Goal: Feedback & Contribution: Submit feedback/report problem

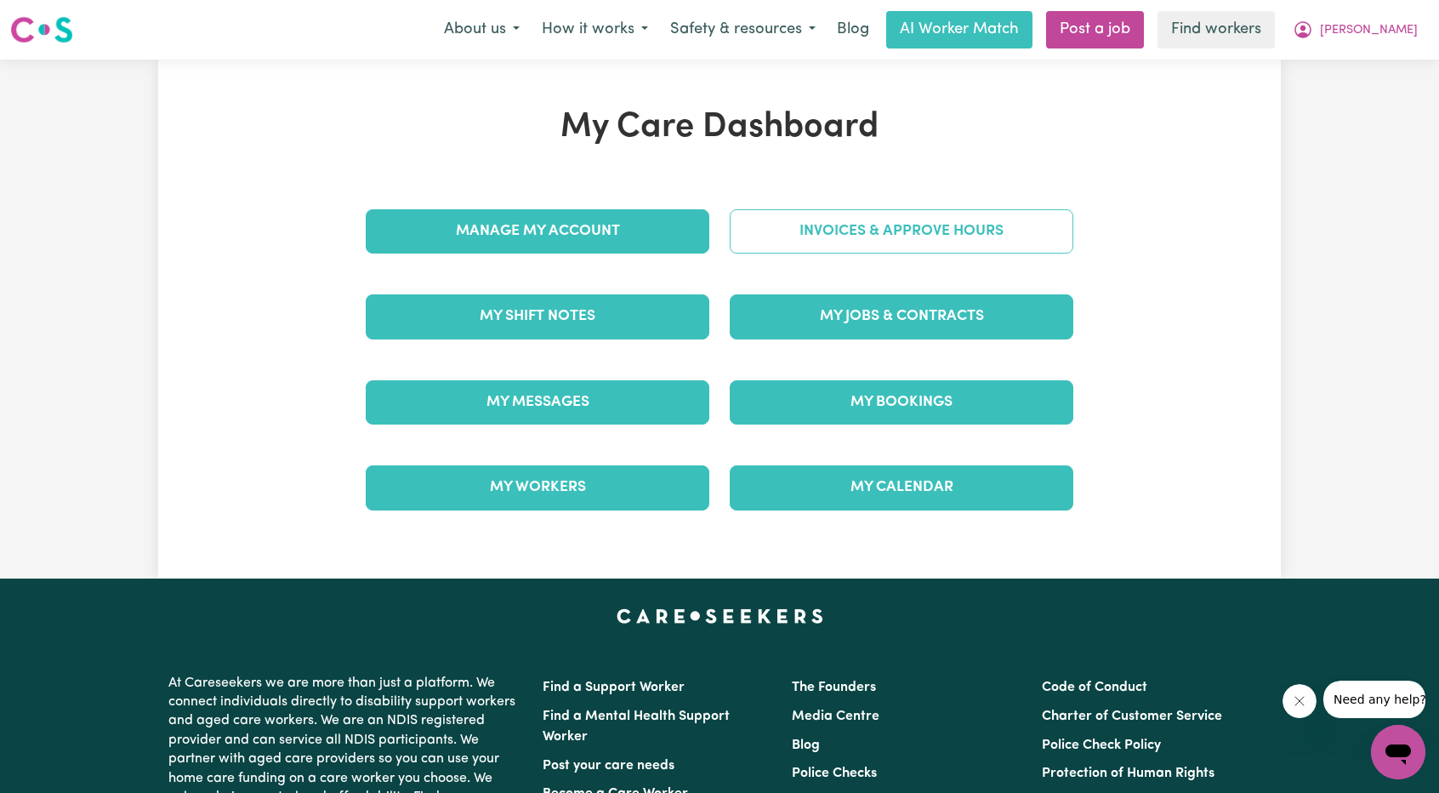
click at [874, 231] on link "Invoices & Approve Hours" at bounding box center [902, 231] width 344 height 44
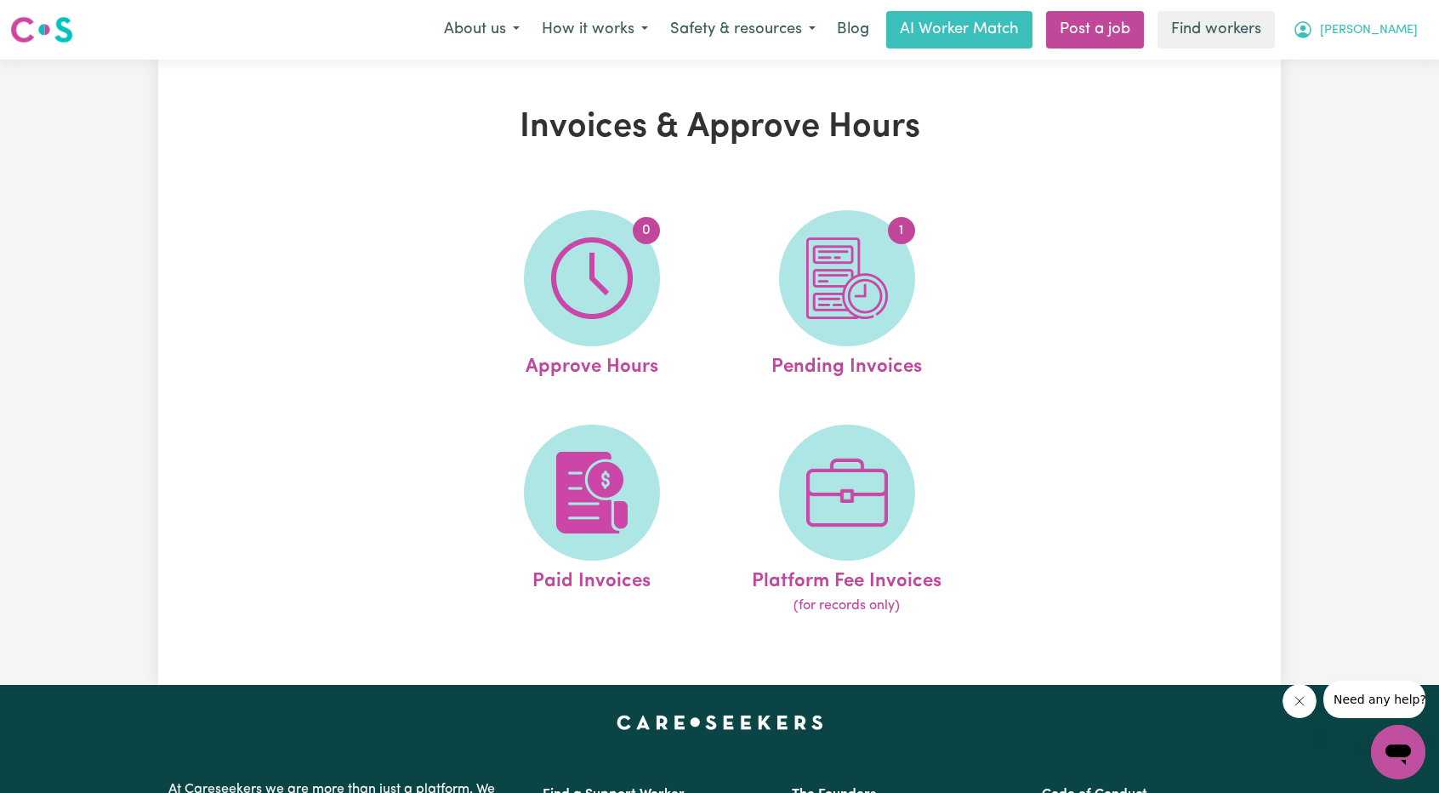
click at [1390, 20] on button "[PERSON_NAME]" at bounding box center [1355, 30] width 147 height 36
click at [1361, 54] on link "My Dashboard" at bounding box center [1361, 66] width 134 height 32
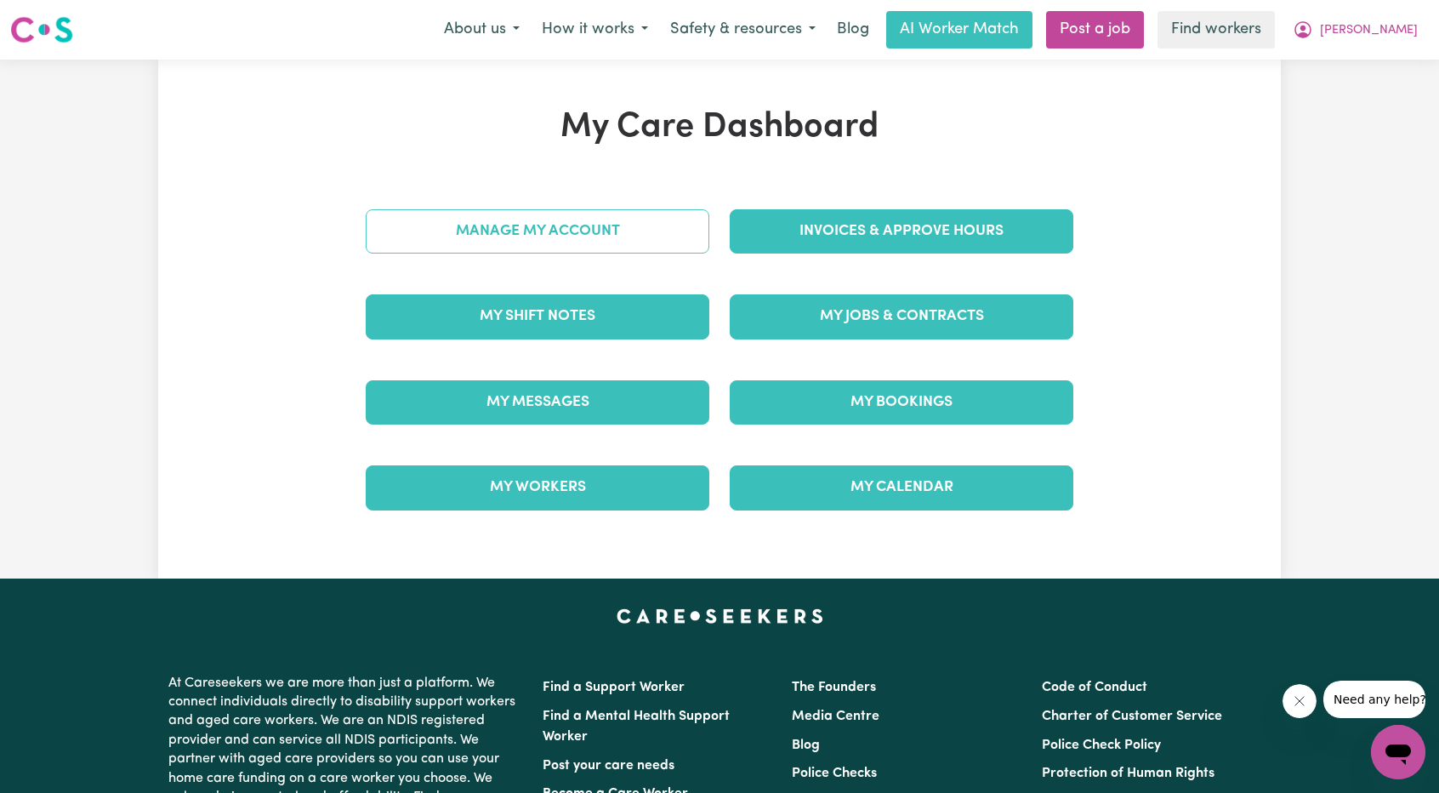
click at [646, 230] on link "Manage My Account" at bounding box center [538, 231] width 344 height 44
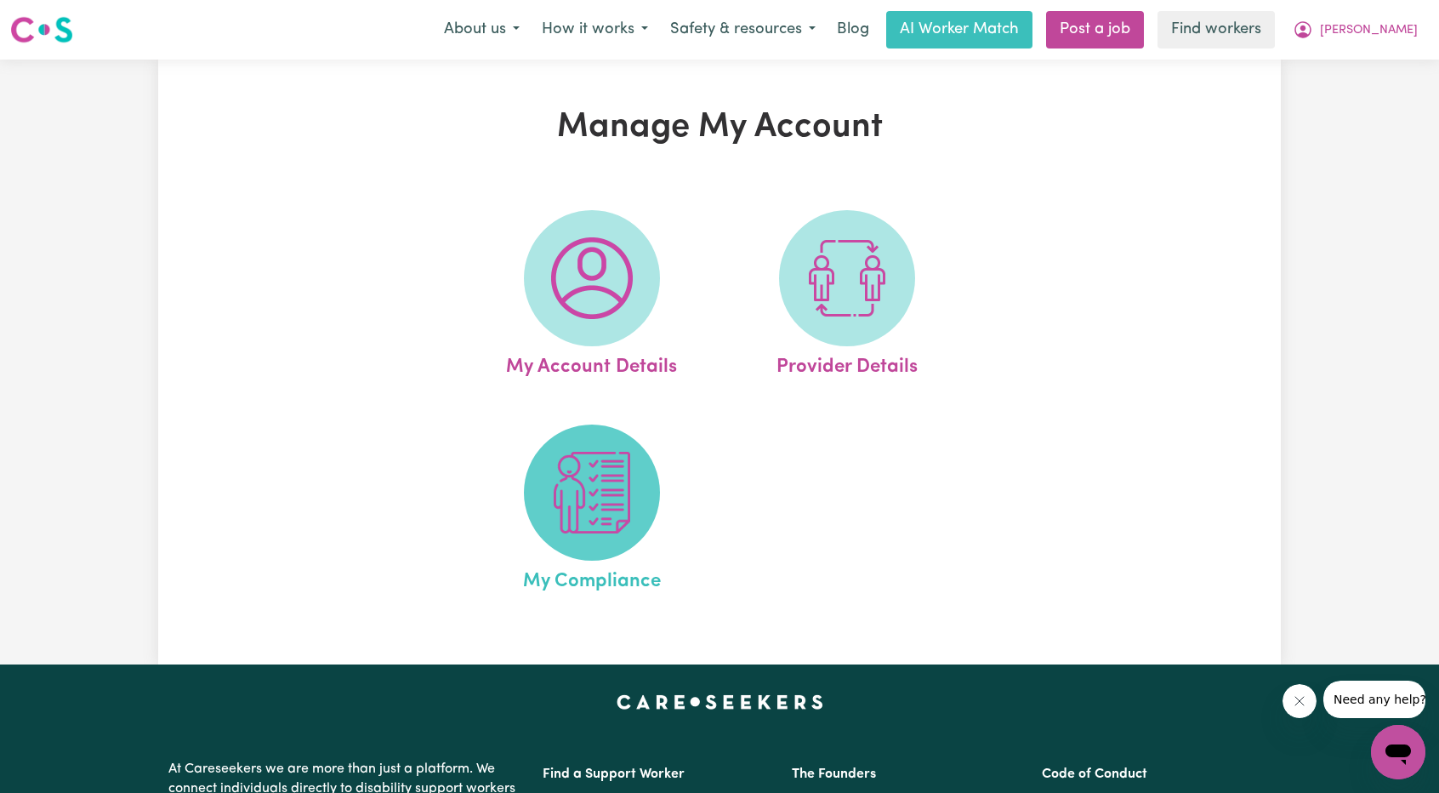
click at [591, 515] on img at bounding box center [592, 493] width 82 height 82
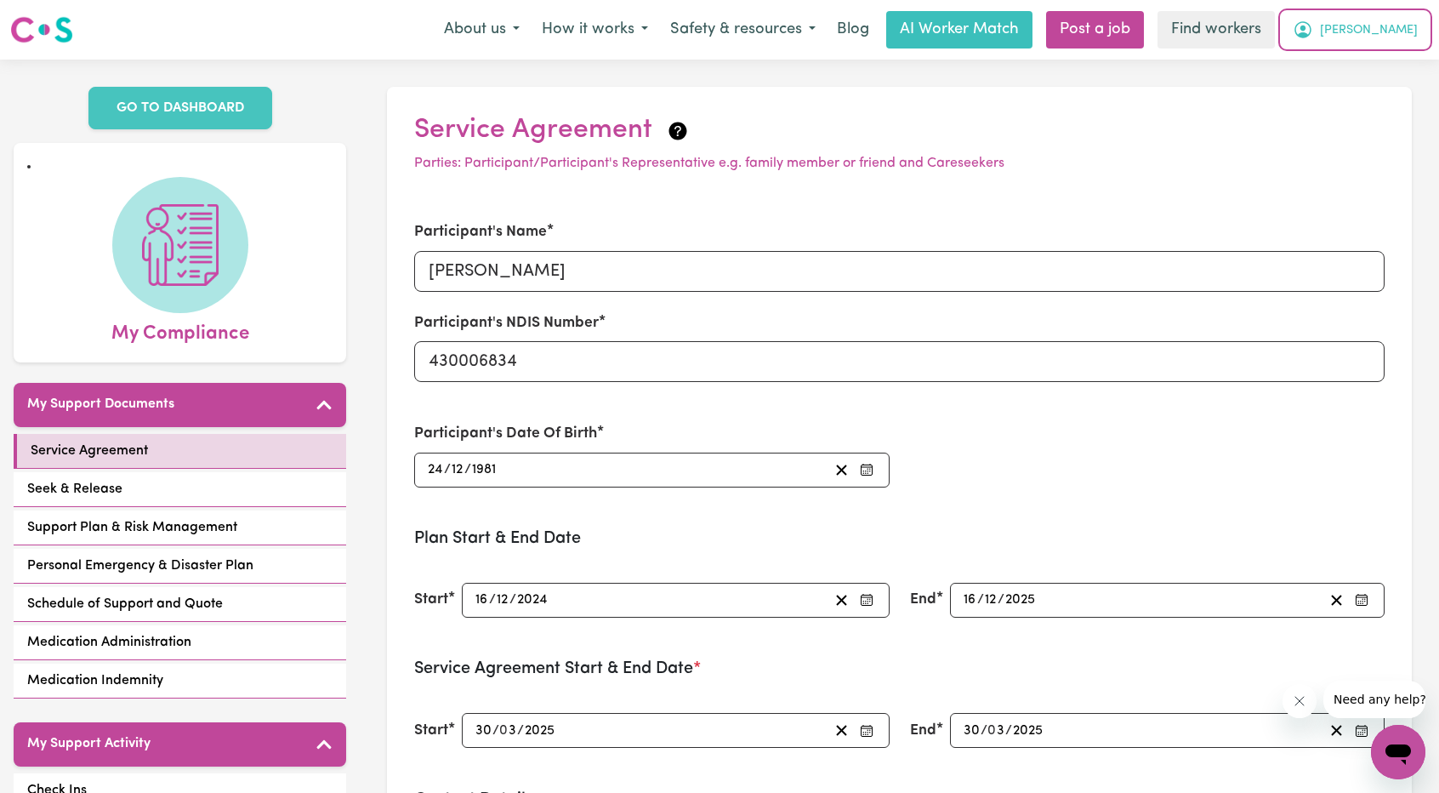
click at [1383, 33] on span "[PERSON_NAME]" at bounding box center [1369, 30] width 98 height 19
click at [1385, 55] on link "My Dashboard" at bounding box center [1361, 66] width 134 height 32
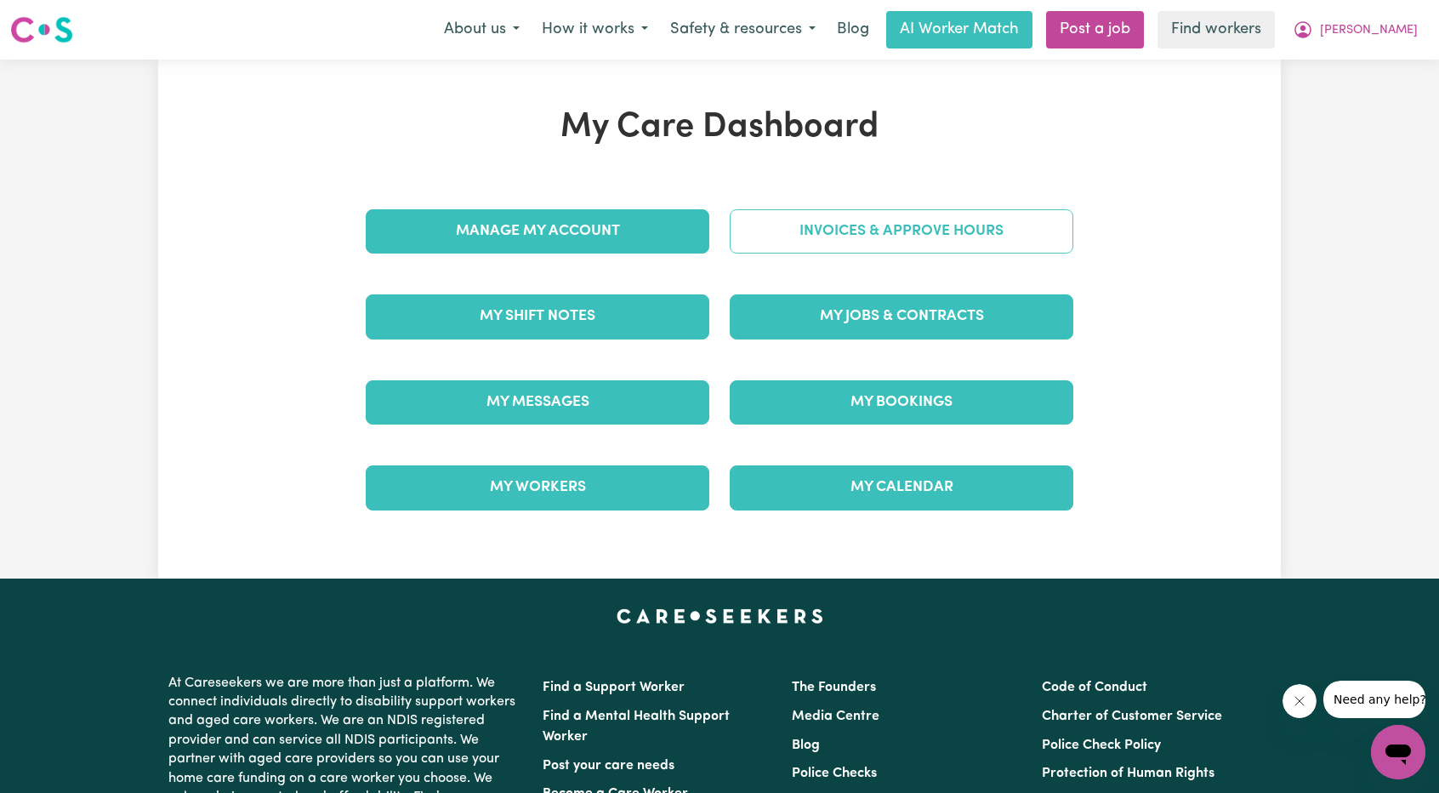
click at [870, 214] on link "Invoices & Approve Hours" at bounding box center [902, 231] width 344 height 44
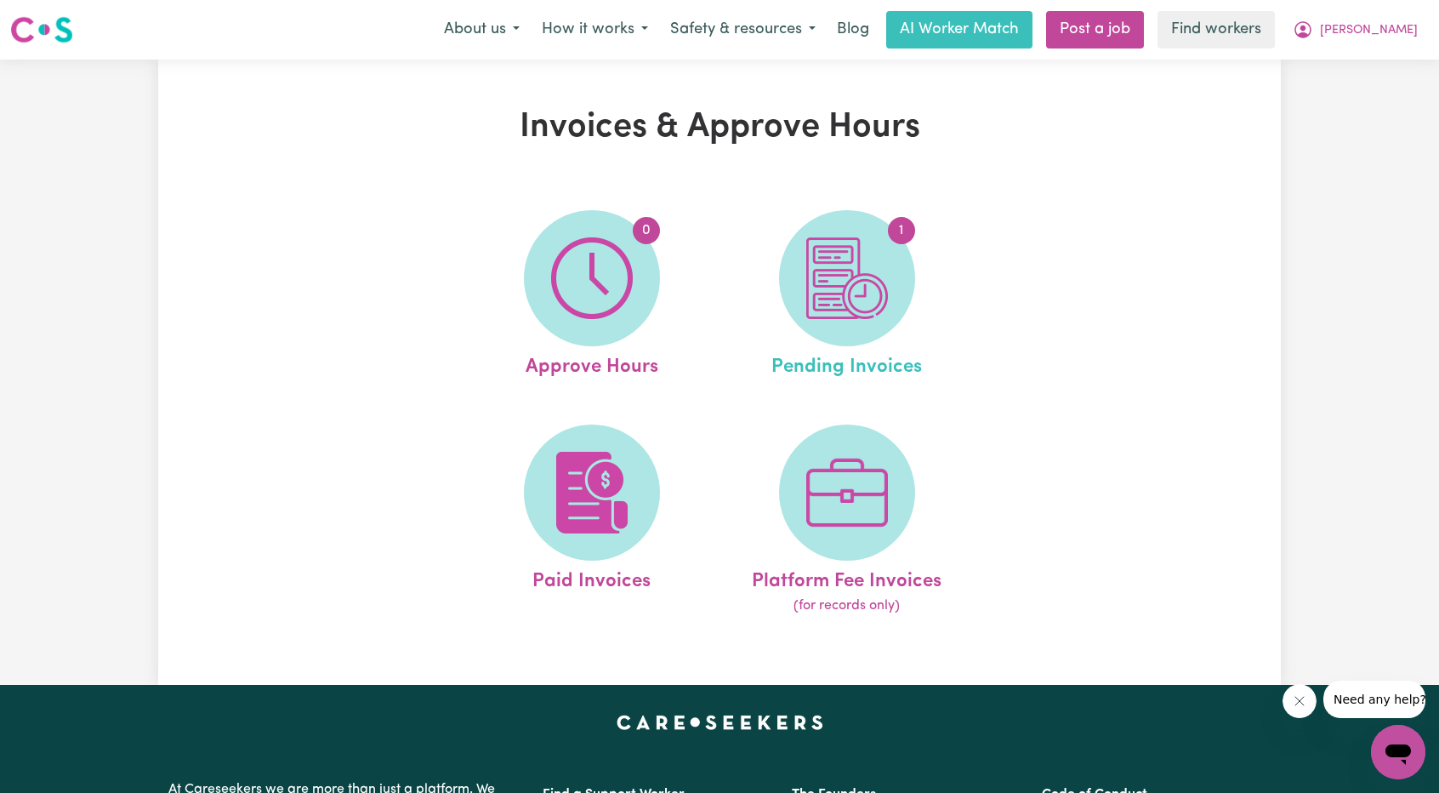
click at [915, 304] on link "1 Pending Invoices" at bounding box center [847, 296] width 245 height 172
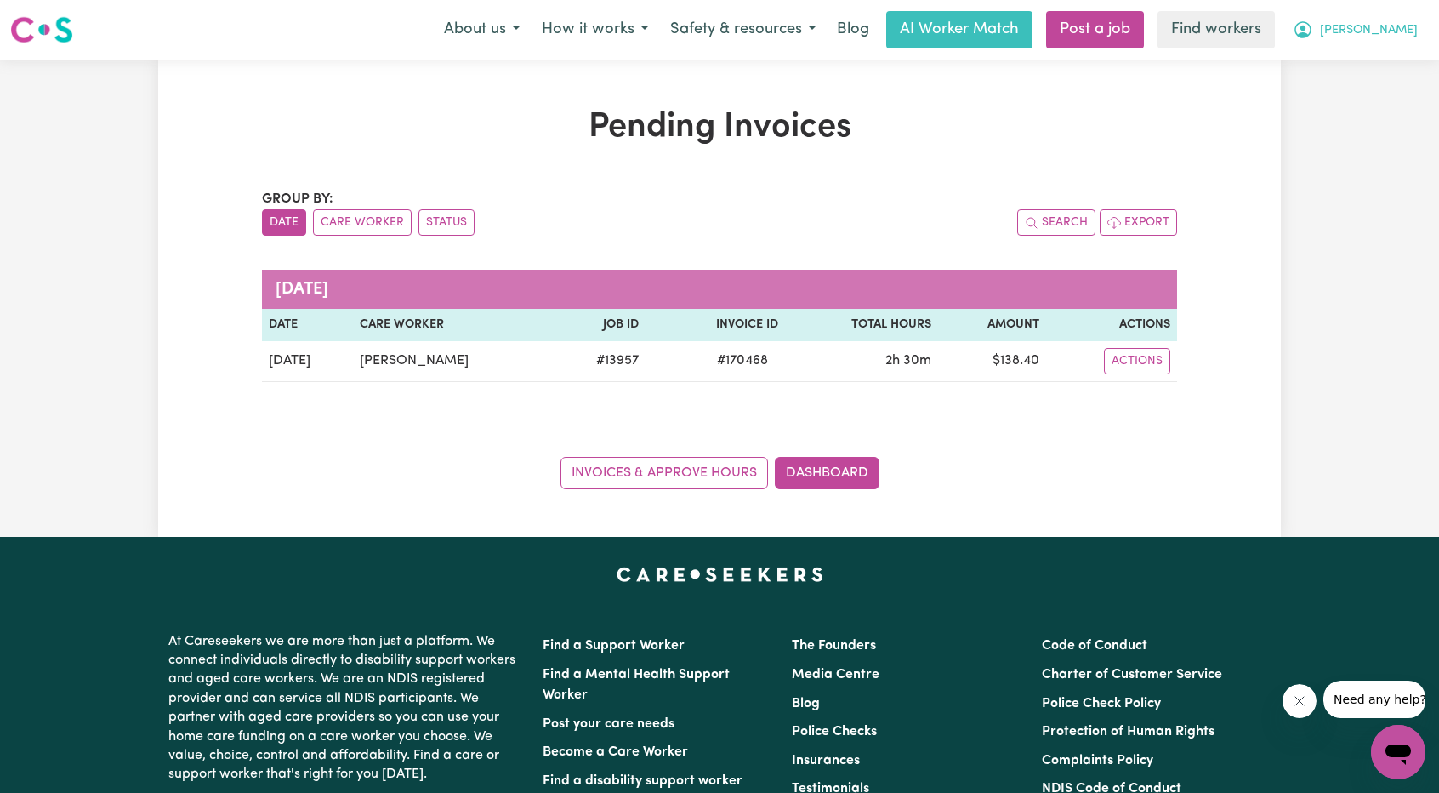
click at [1383, 33] on span "[PERSON_NAME]" at bounding box center [1369, 30] width 98 height 19
click at [1334, 74] on link "My Dashboard" at bounding box center [1361, 66] width 134 height 32
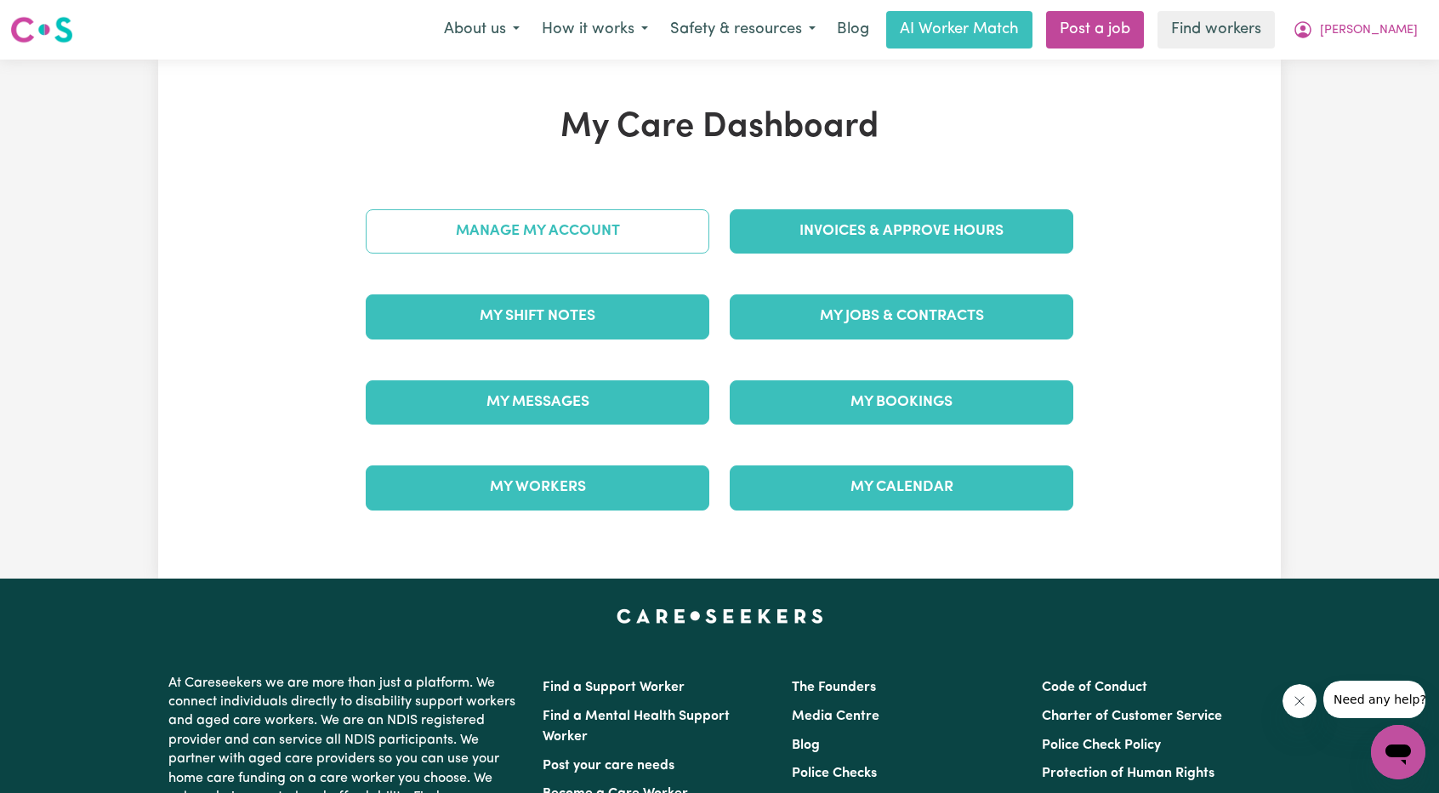
click at [522, 239] on link "Manage My Account" at bounding box center [538, 231] width 344 height 44
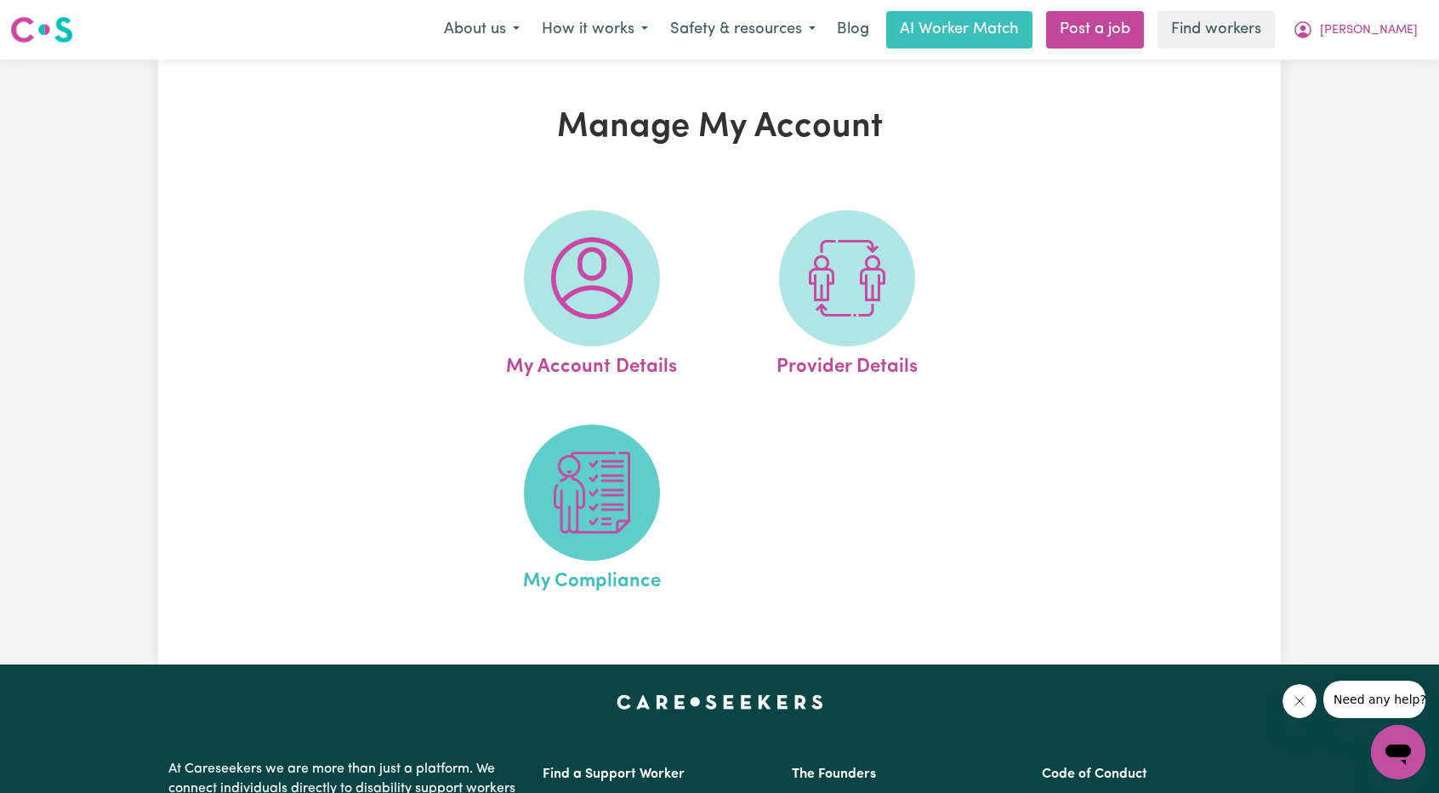
click at [646, 459] on span at bounding box center [592, 492] width 136 height 136
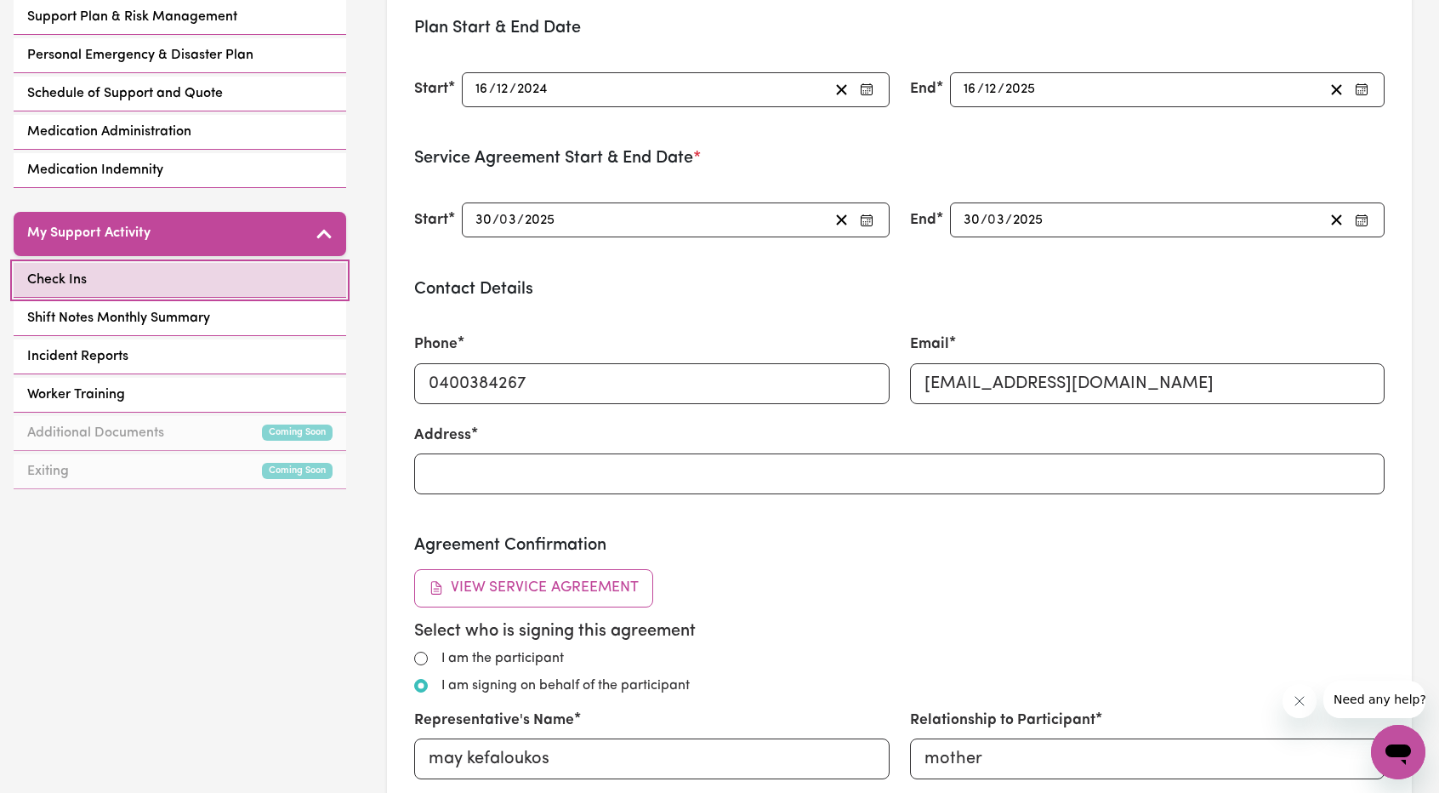
click at [138, 276] on link "Check Ins" at bounding box center [180, 280] width 333 height 35
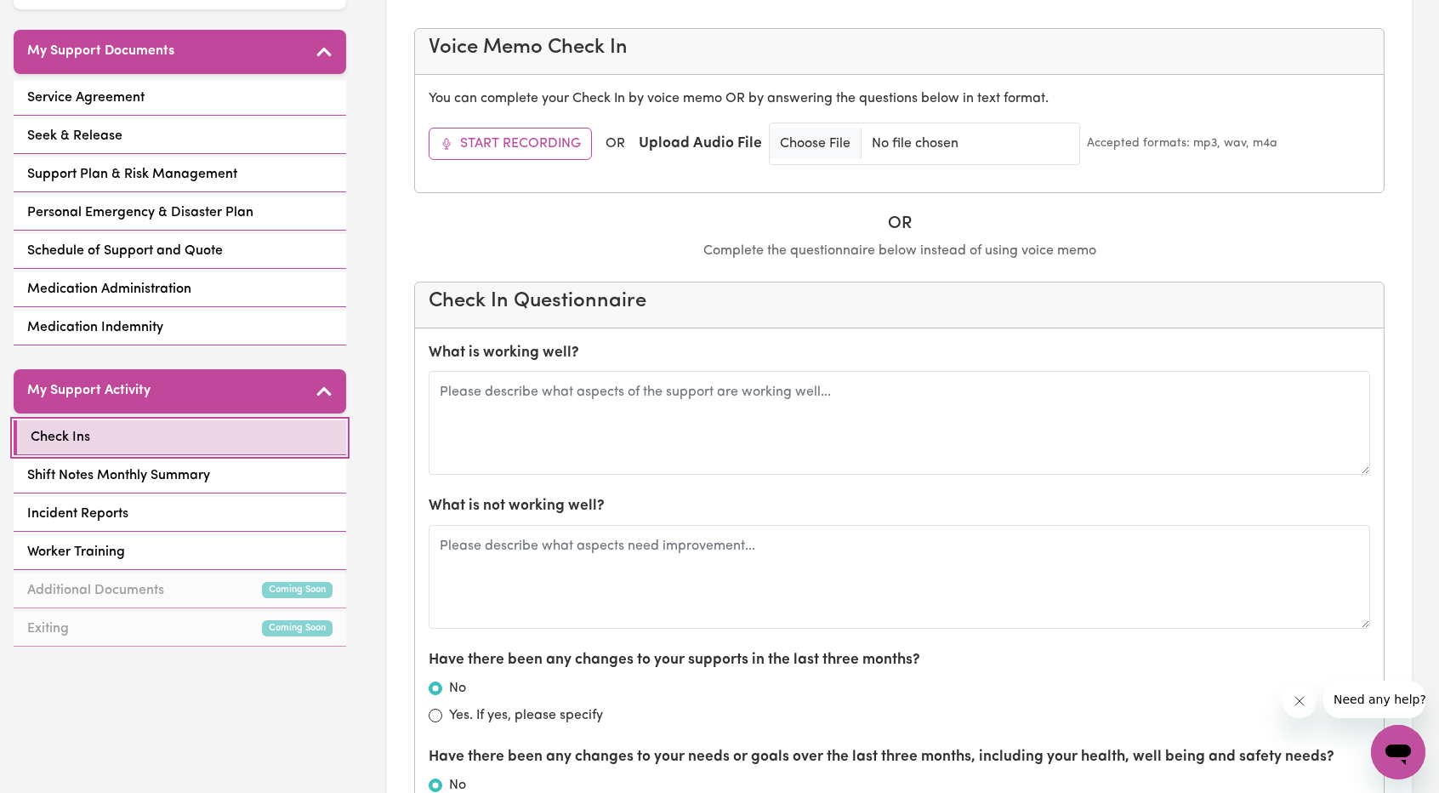
scroll to position [425, 0]
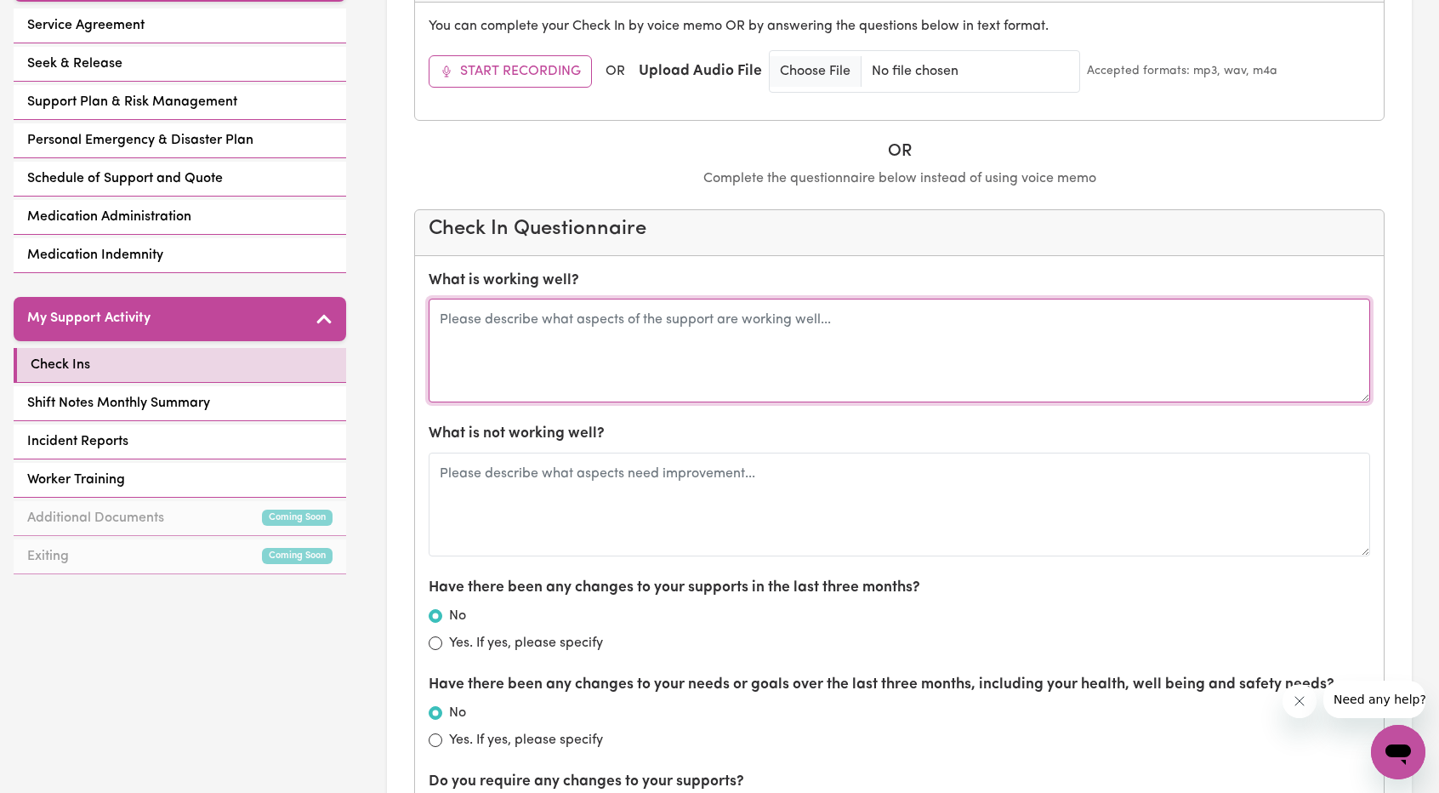
click at [724, 371] on textarea at bounding box center [900, 351] width 942 height 104
click at [670, 315] on textarea "Bilha is fantastic, first time explaining she does everything." at bounding box center [900, 351] width 942 height 104
type textarea "[PERSON_NAME] is fantastic, first time explaining and she gets it, she does eve…"
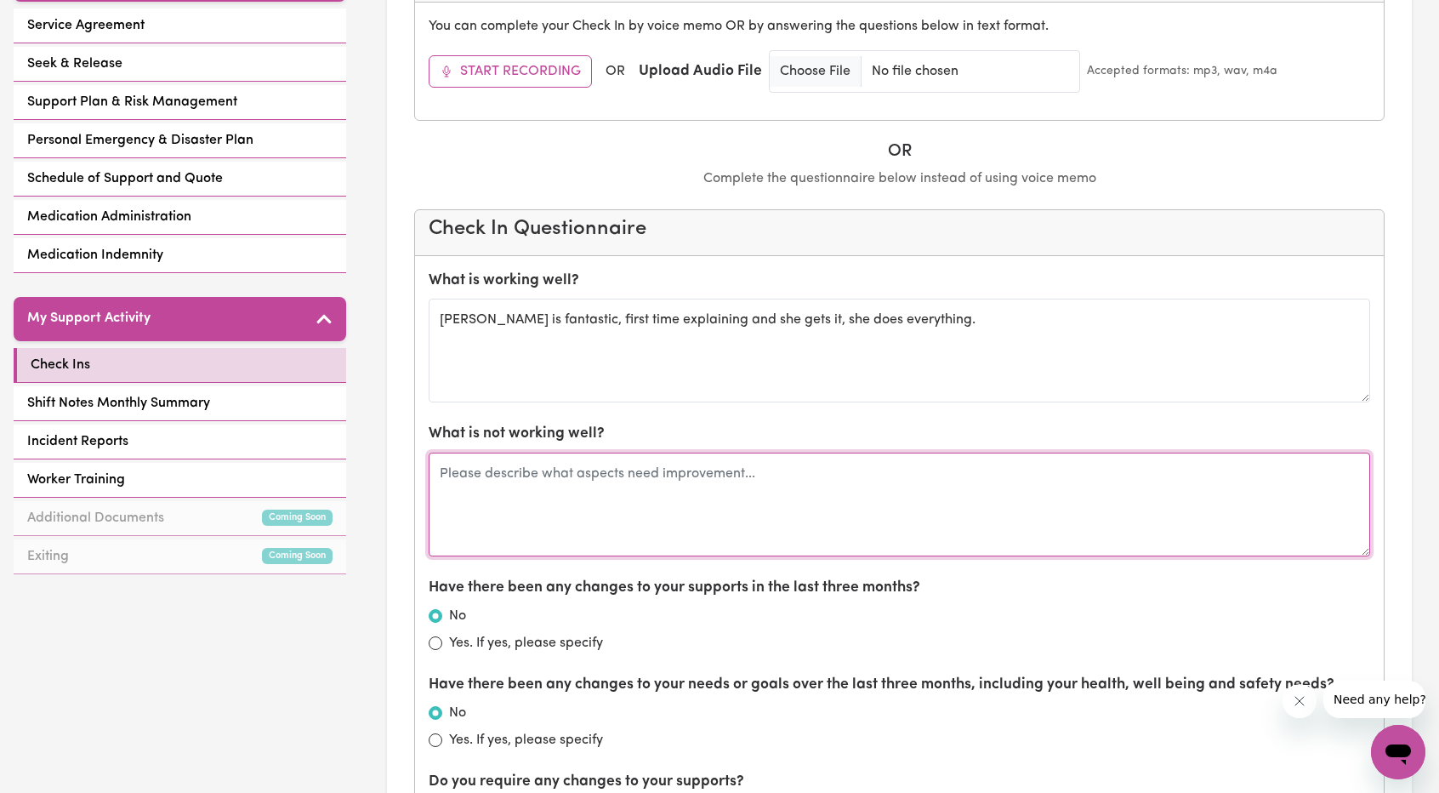
click at [592, 507] on textarea at bounding box center [900, 505] width 942 height 104
type textarea "A"
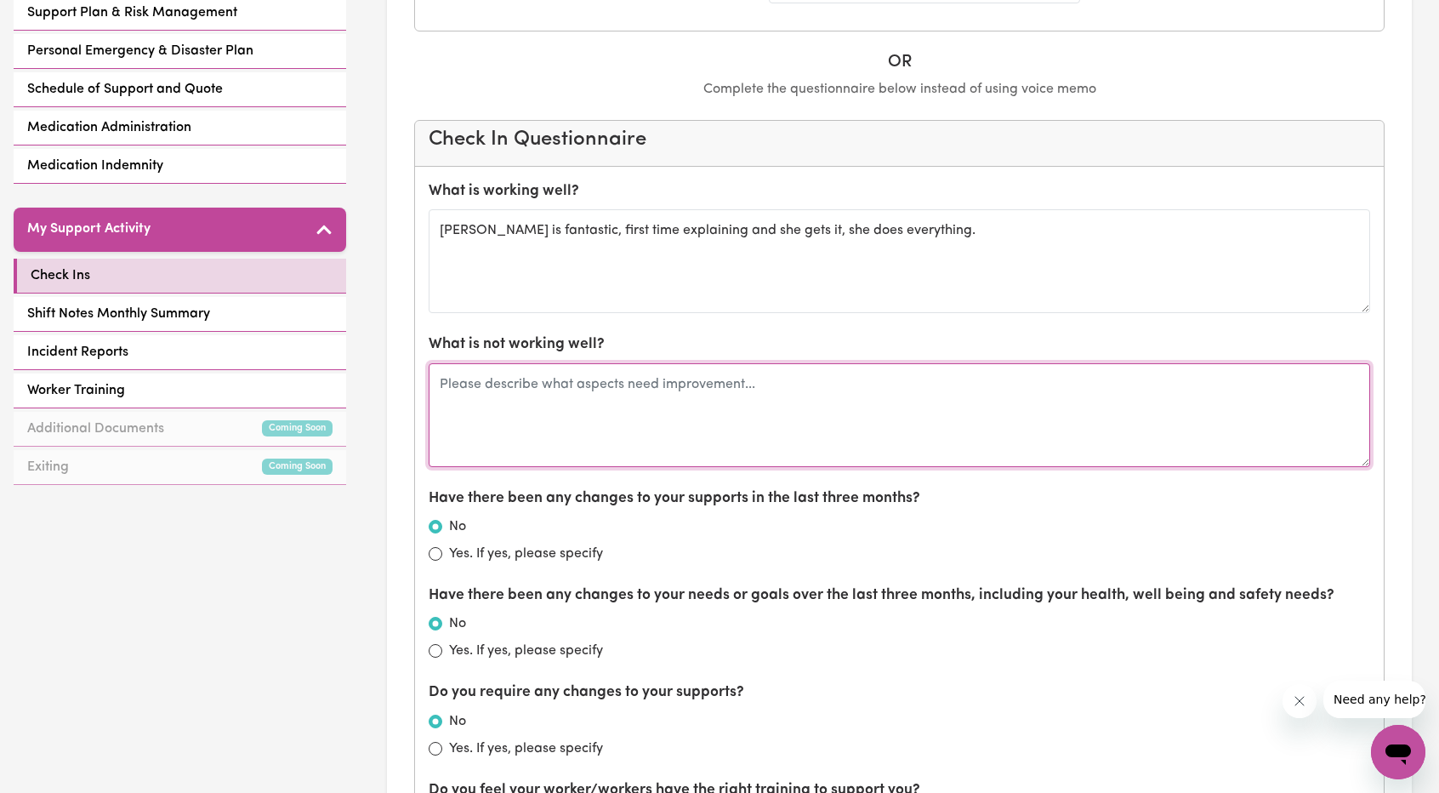
scroll to position [510, 0]
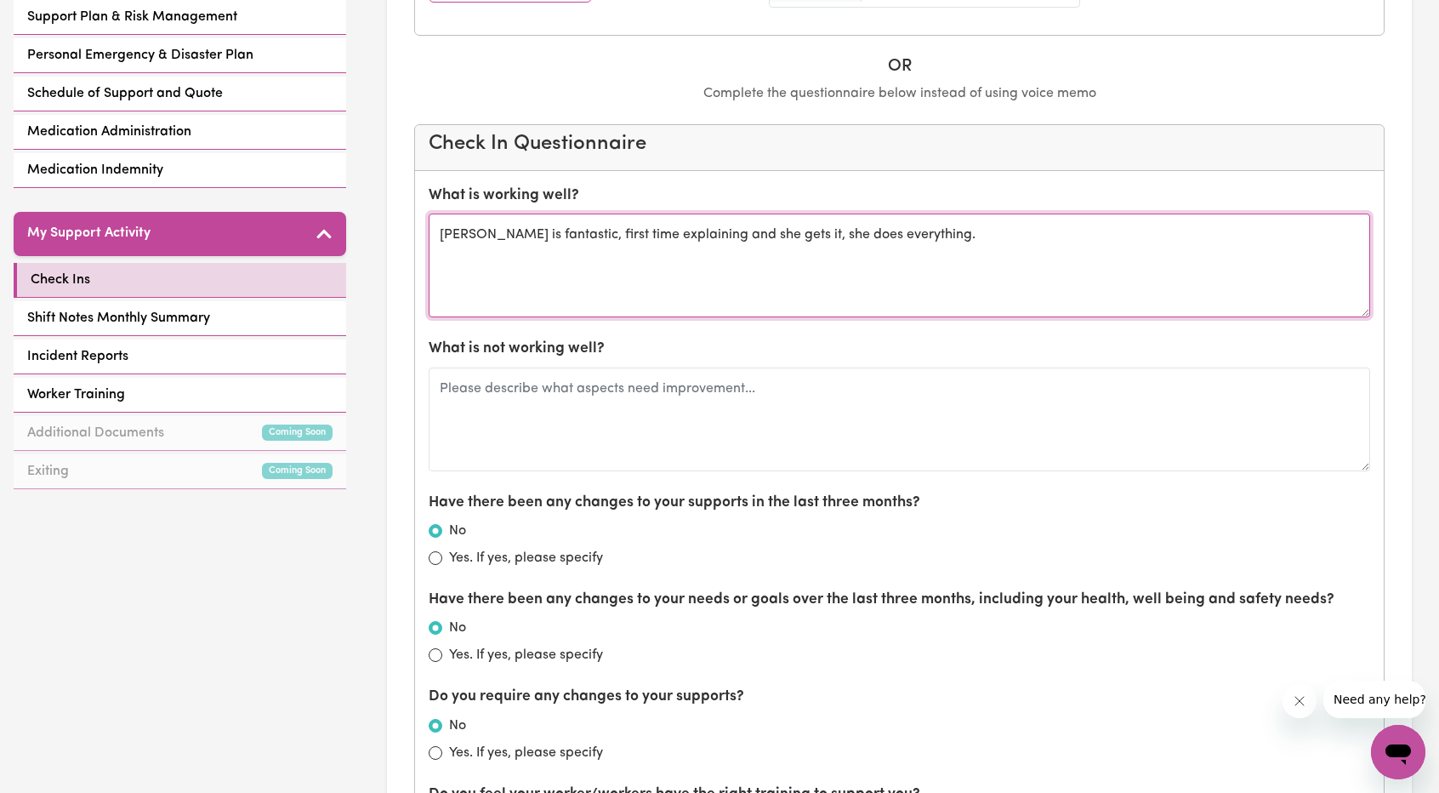
click at [975, 262] on textarea "[PERSON_NAME] is fantastic, first time explaining and she gets it, she does eve…" at bounding box center [900, 266] width 942 height 104
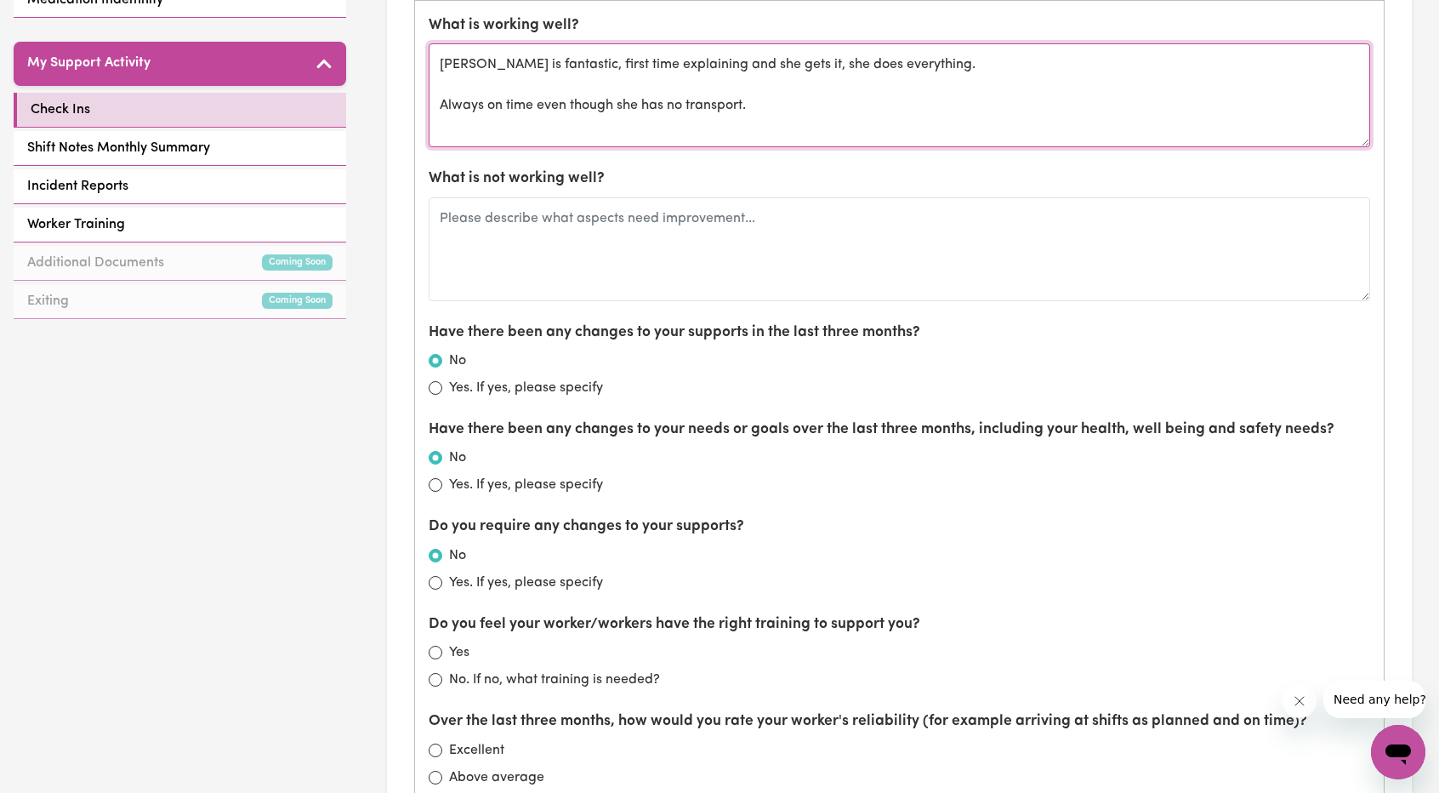
scroll to position [851, 0]
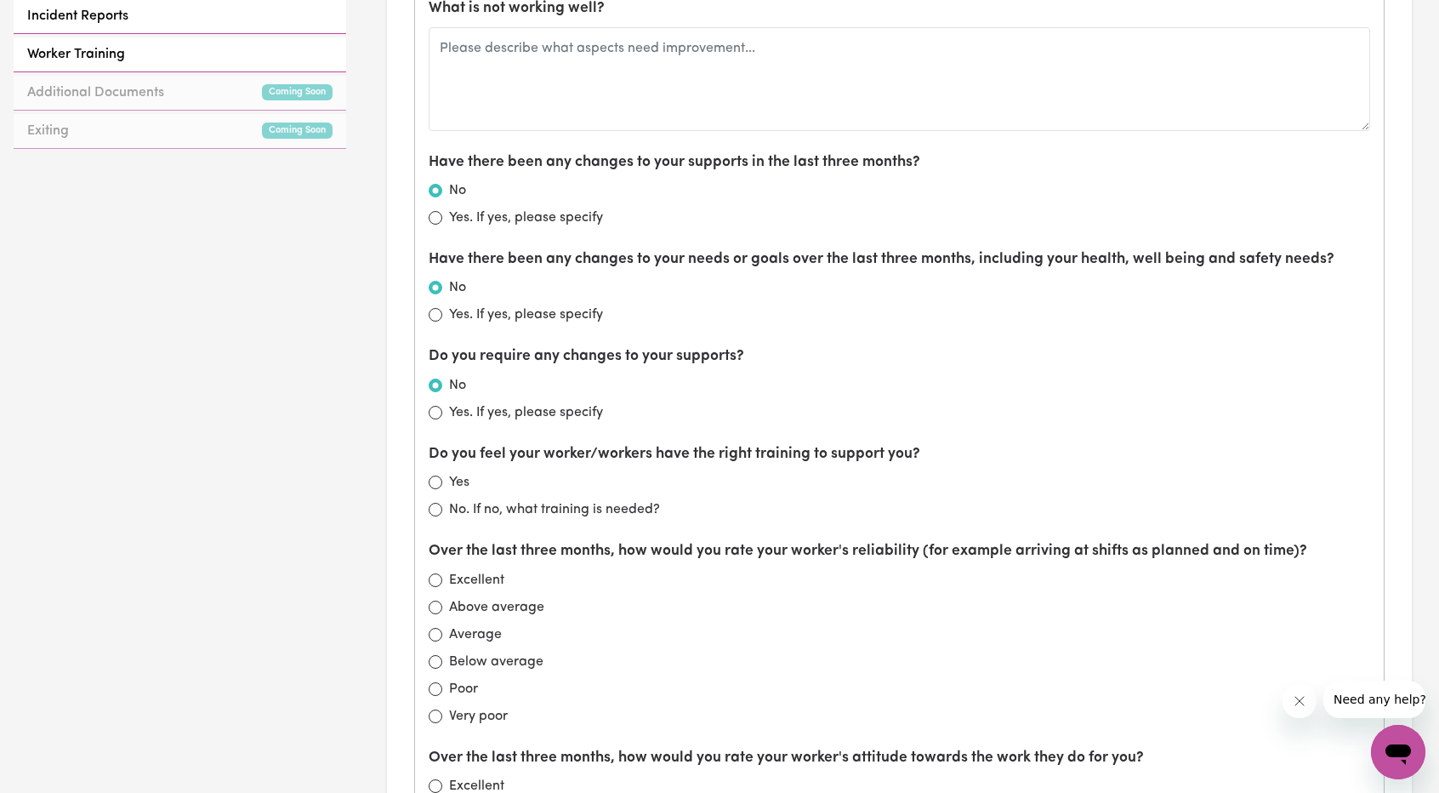
type textarea "[PERSON_NAME] is fantastic, first time explaining and she gets it, she does eve…"
drag, startPoint x: 451, startPoint y: 350, endPoint x: 681, endPoint y: 363, distance: 230.9
click at [681, 363] on label "Do you require any changes to your supports?" at bounding box center [587, 356] width 316 height 22
click at [674, 362] on label "Do you require any changes to your supports?" at bounding box center [587, 356] width 316 height 22
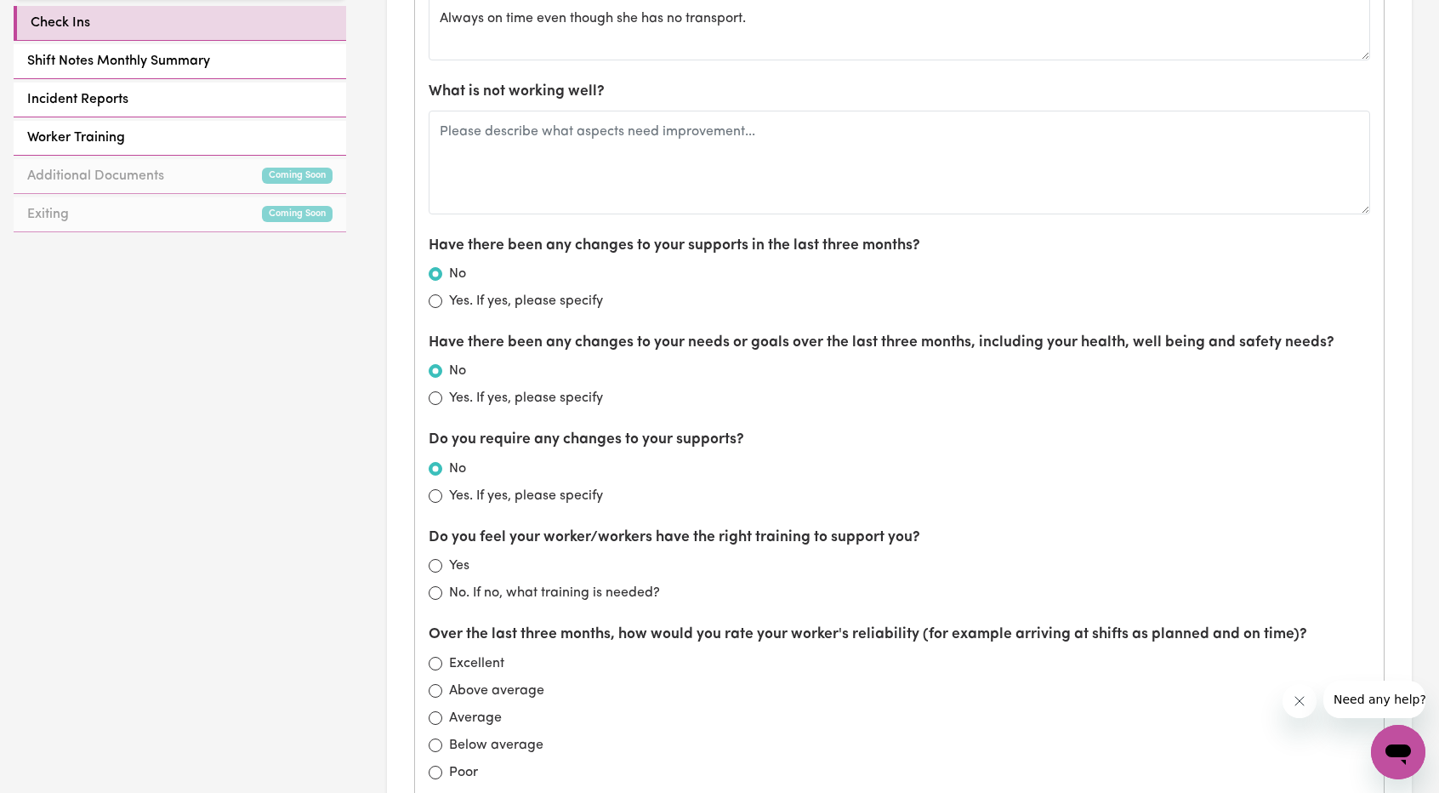
scroll to position [766, 0]
click at [438, 518] on div "What is working well? Bilha is fantastic, first time explaining and she gets it…" at bounding box center [899, 609] width 969 height 1387
drag, startPoint x: 421, startPoint y: 525, endPoint x: 637, endPoint y: 532, distance: 216.2
click at [637, 532] on div "What is working well? Bilha is fantastic, first time explaining and she gets it…" at bounding box center [899, 609] width 969 height 1387
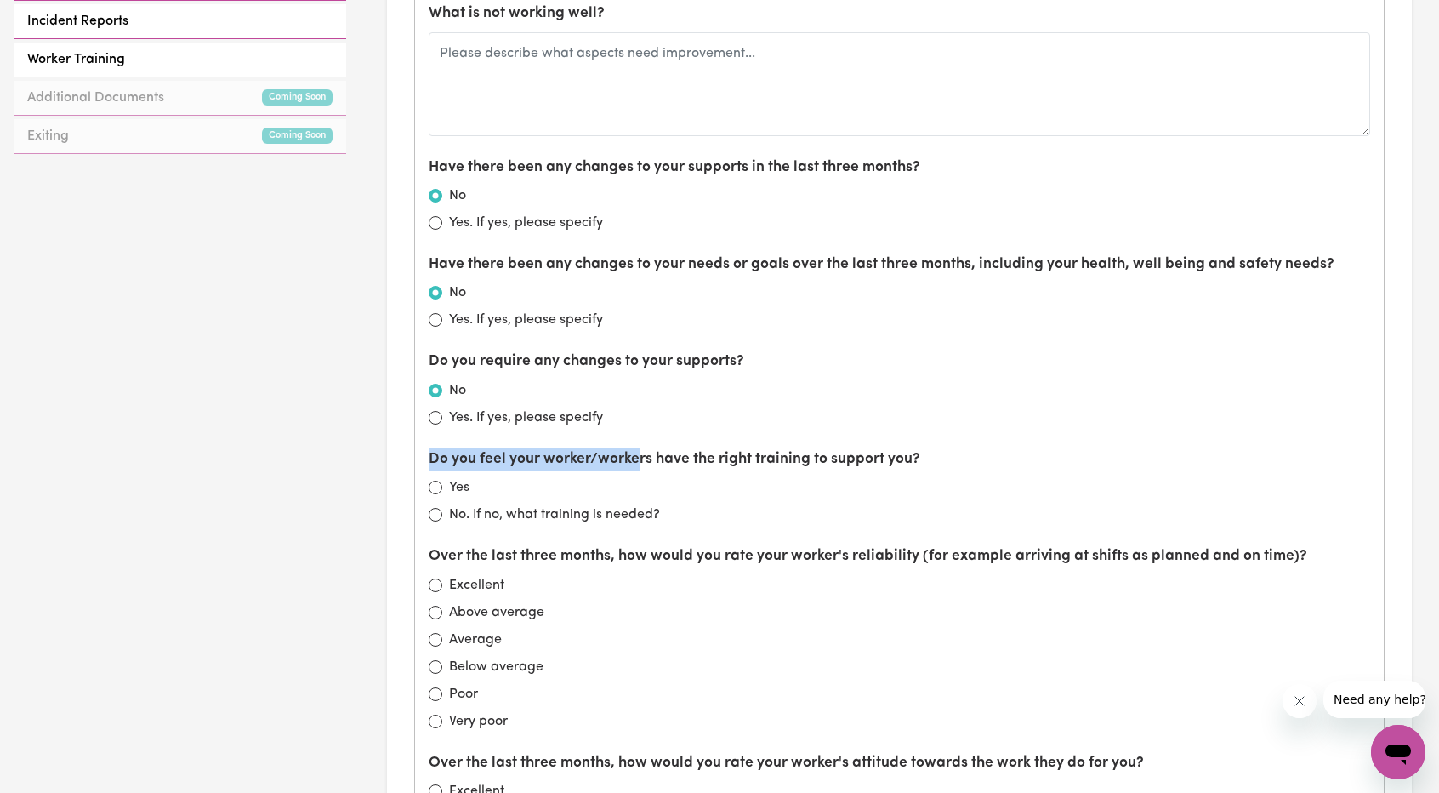
scroll to position [851, 0]
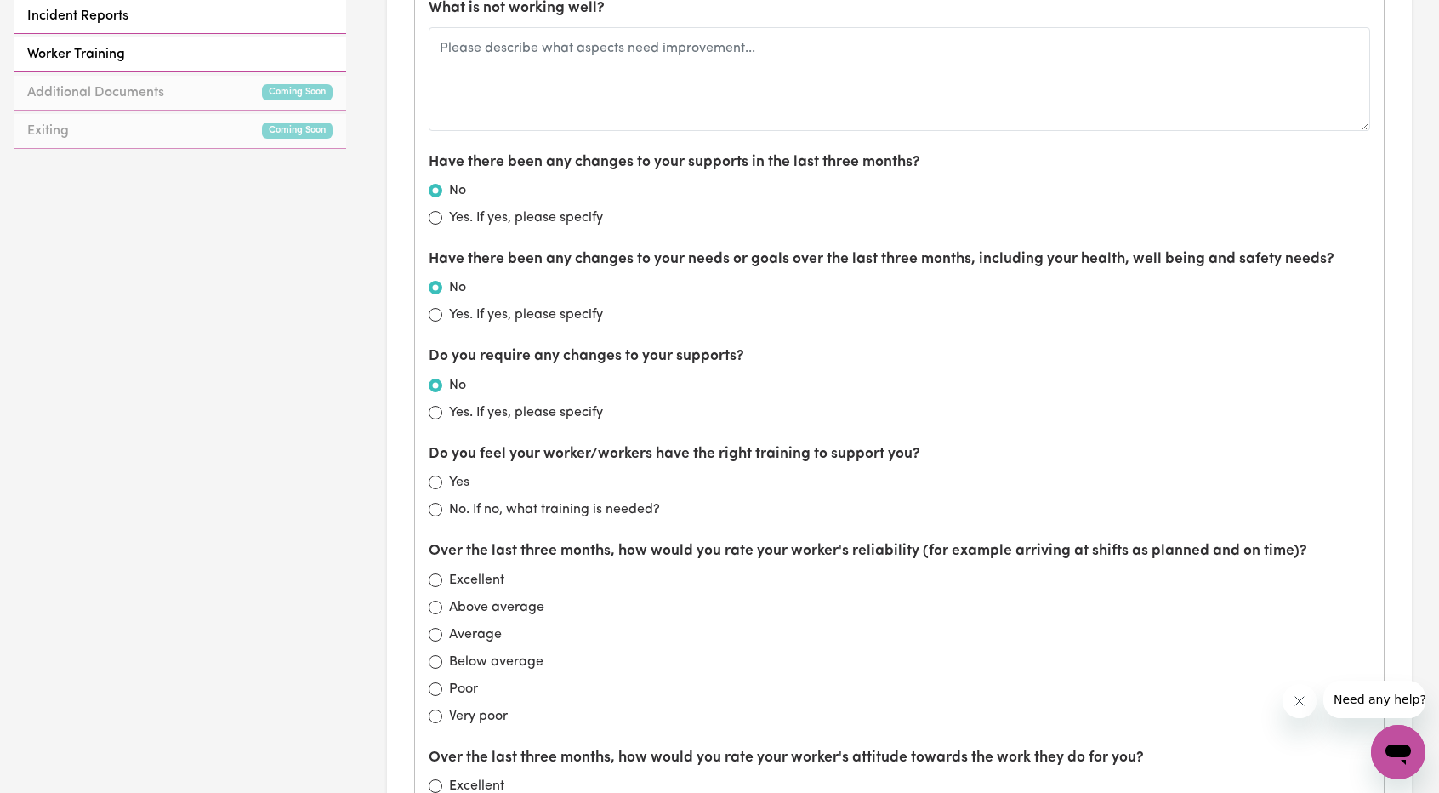
click at [446, 480] on div "Yes" at bounding box center [900, 482] width 942 height 20
click at [441, 476] on input "Yes" at bounding box center [436, 483] width 14 height 14
radio input "true"
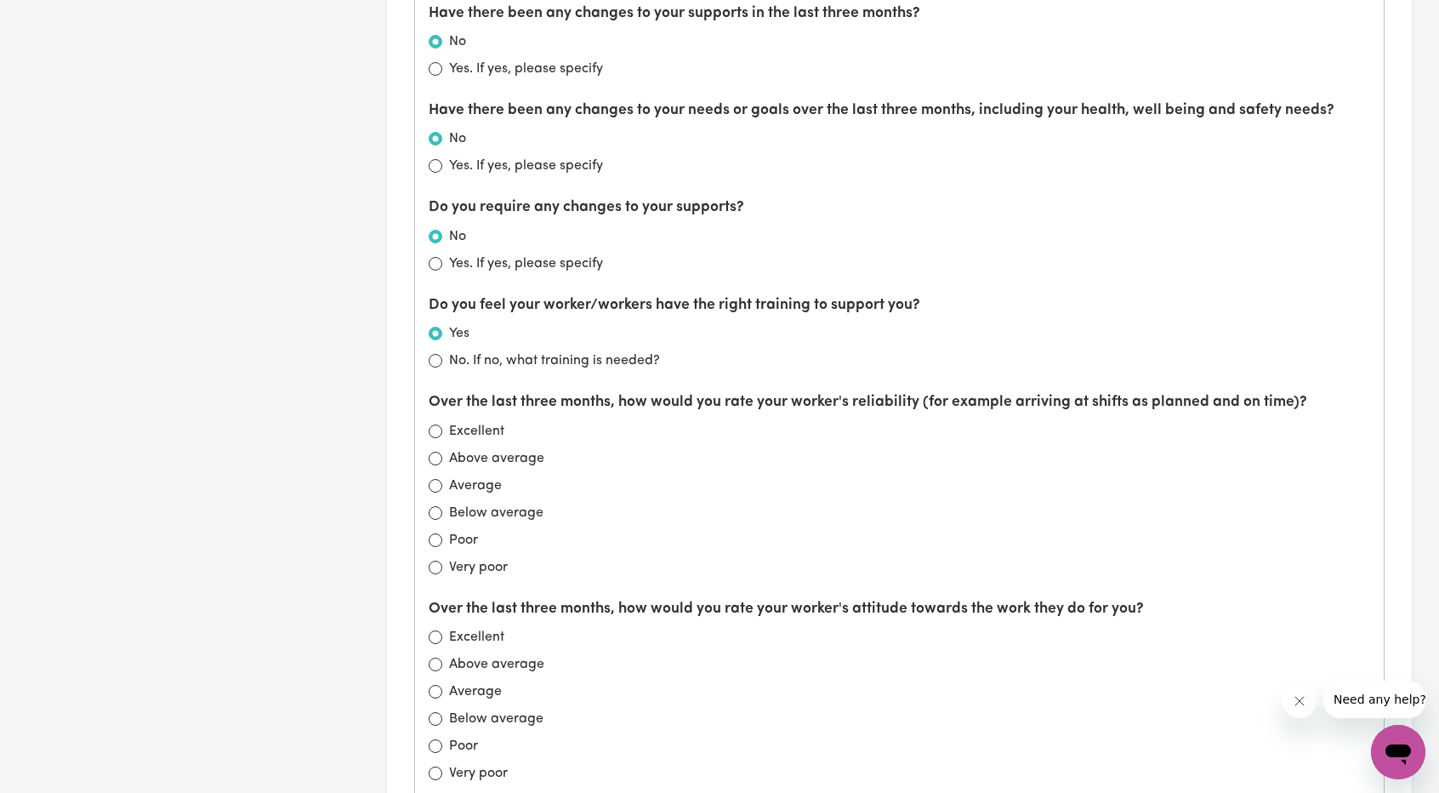
scroll to position [1106, 0]
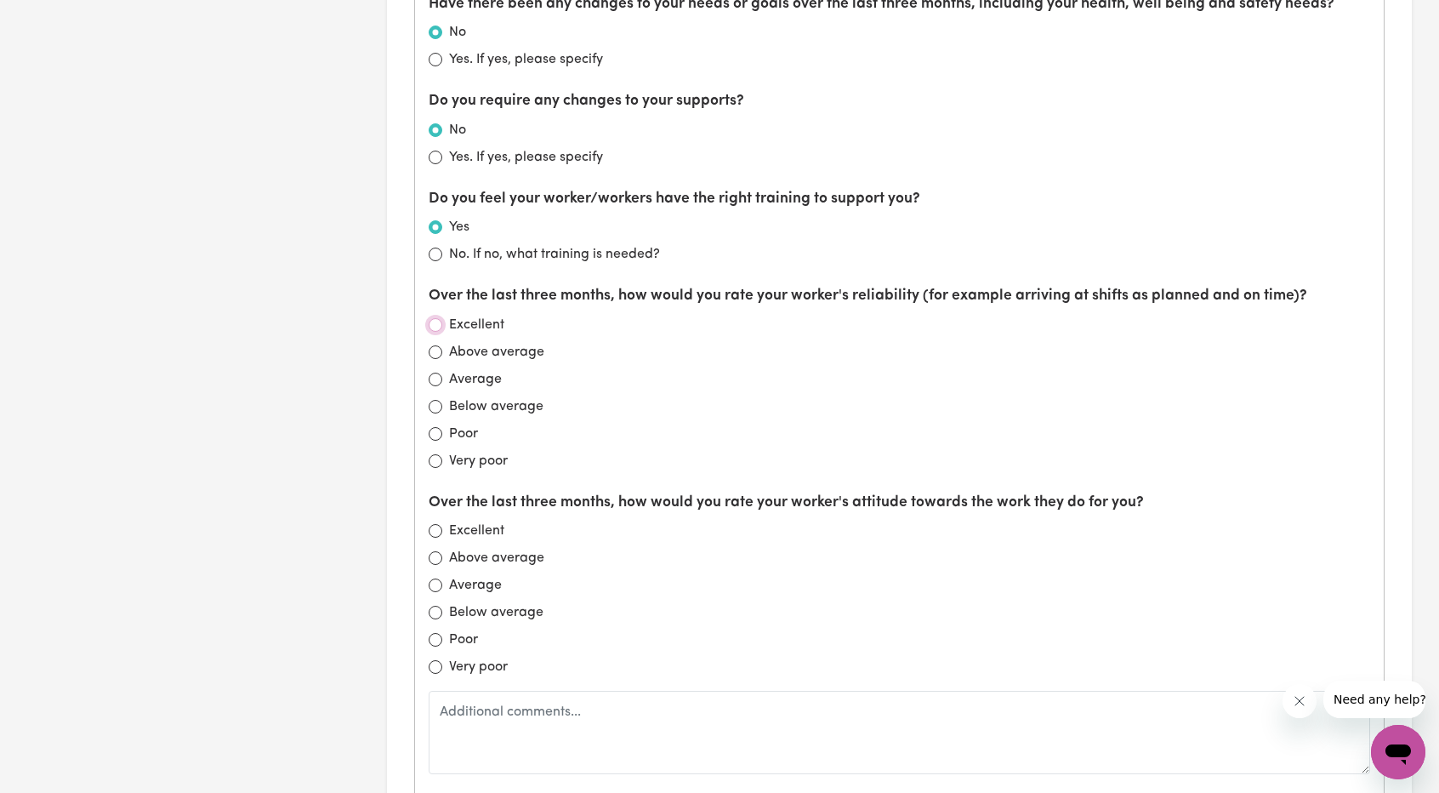
click at [430, 322] on input "Excellent" at bounding box center [436, 325] width 14 height 14
radio input "true"
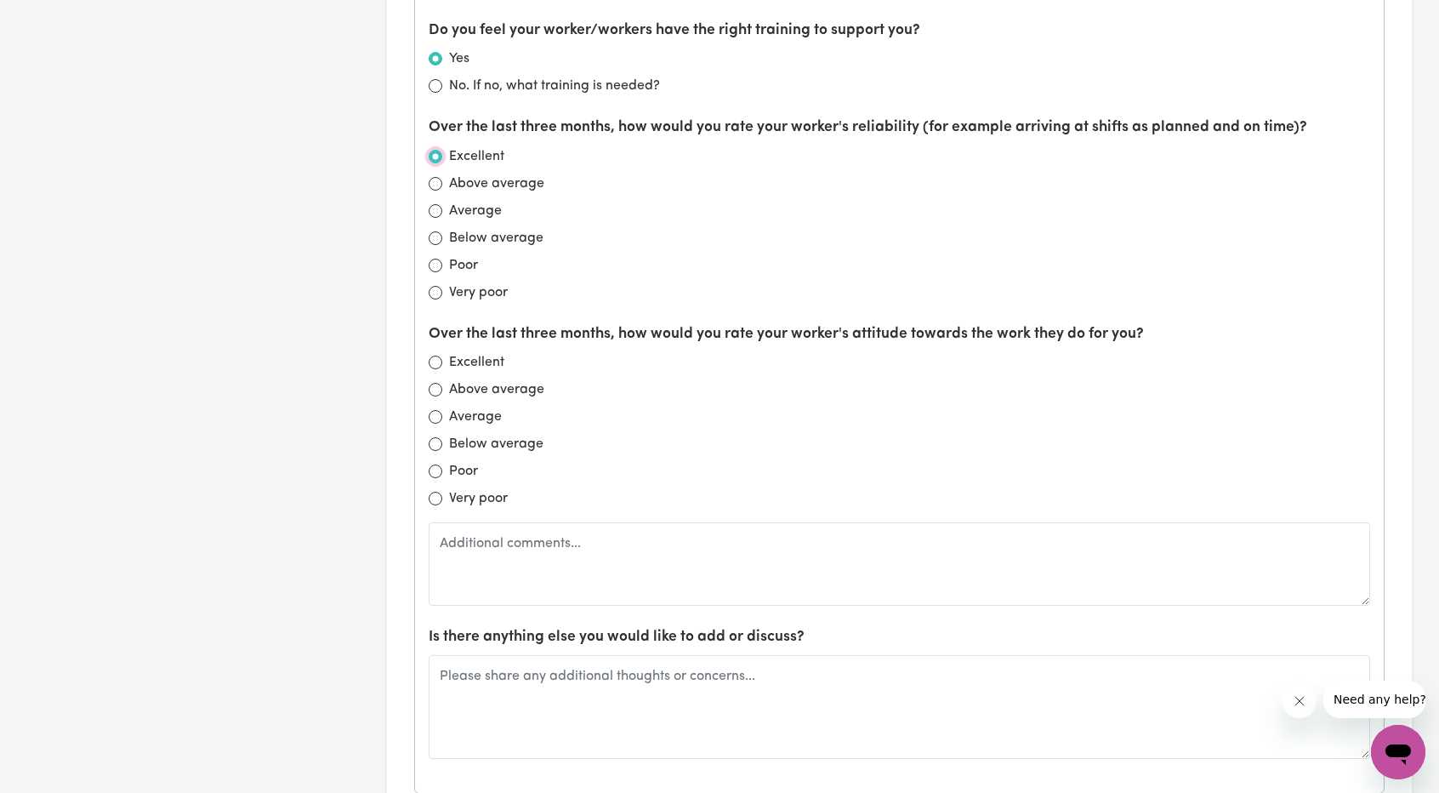
scroll to position [1276, 0]
click at [436, 354] on input "Excellent" at bounding box center [436, 361] width 14 height 14
radio input "true"
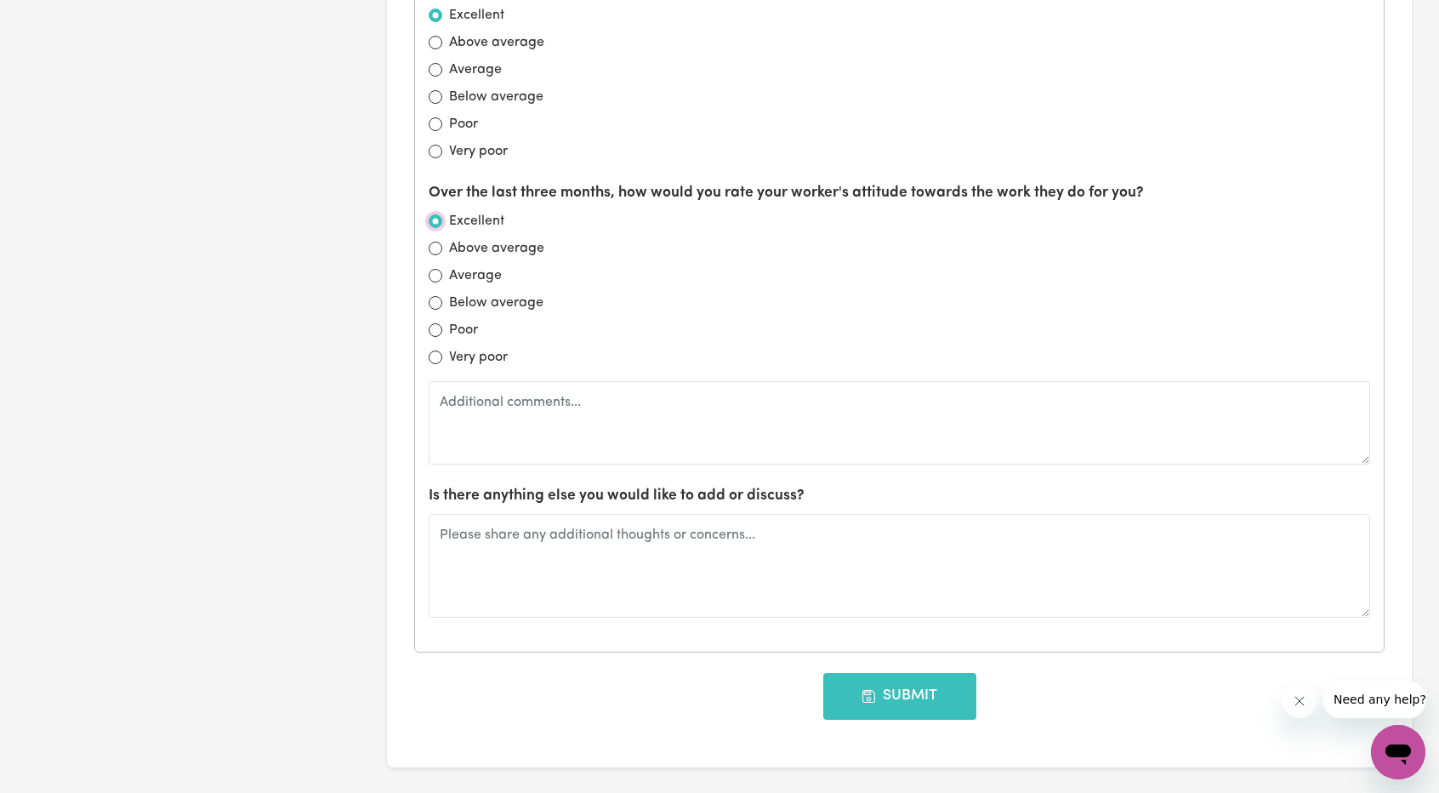
scroll to position [1446, 0]
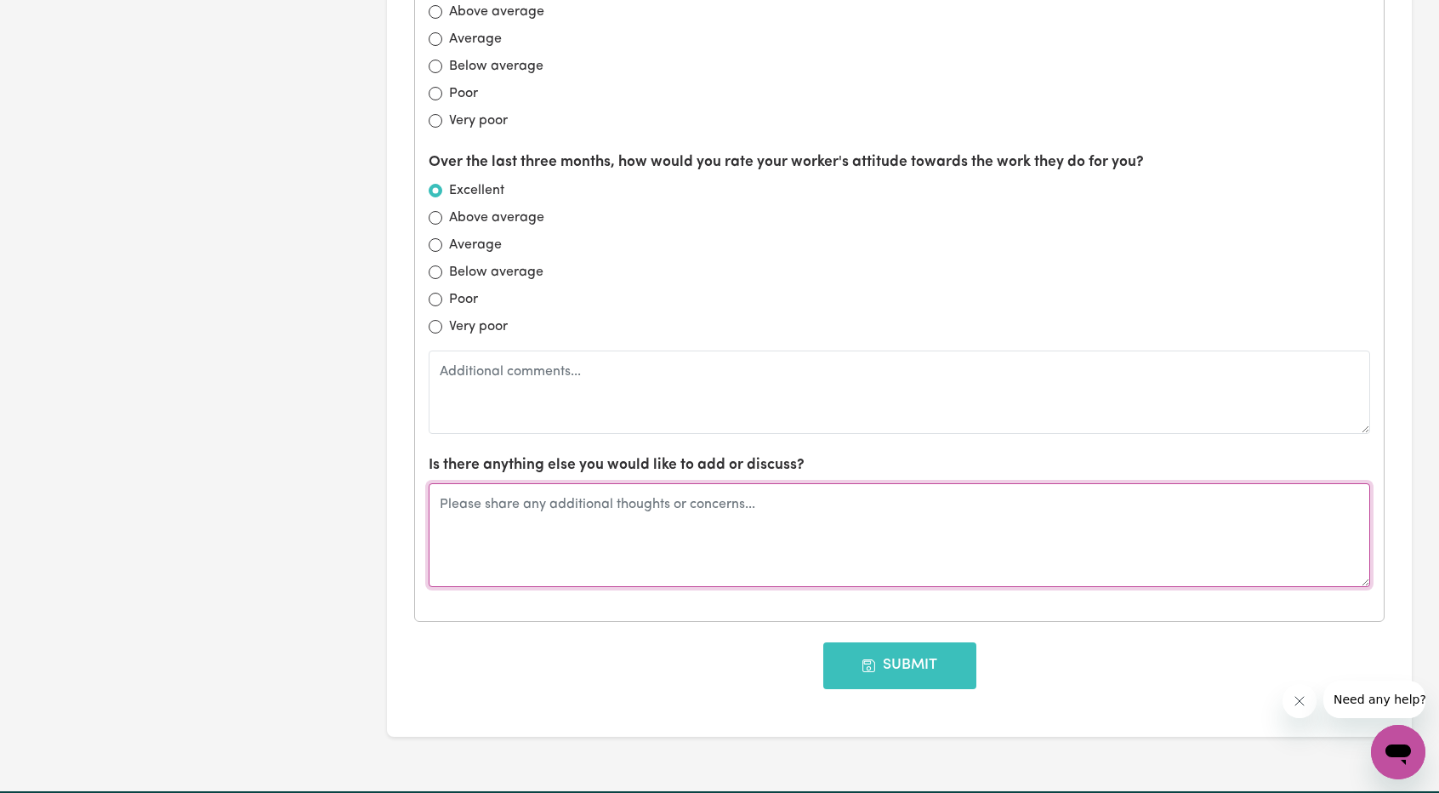
click at [736, 523] on textarea at bounding box center [900, 535] width 942 height 104
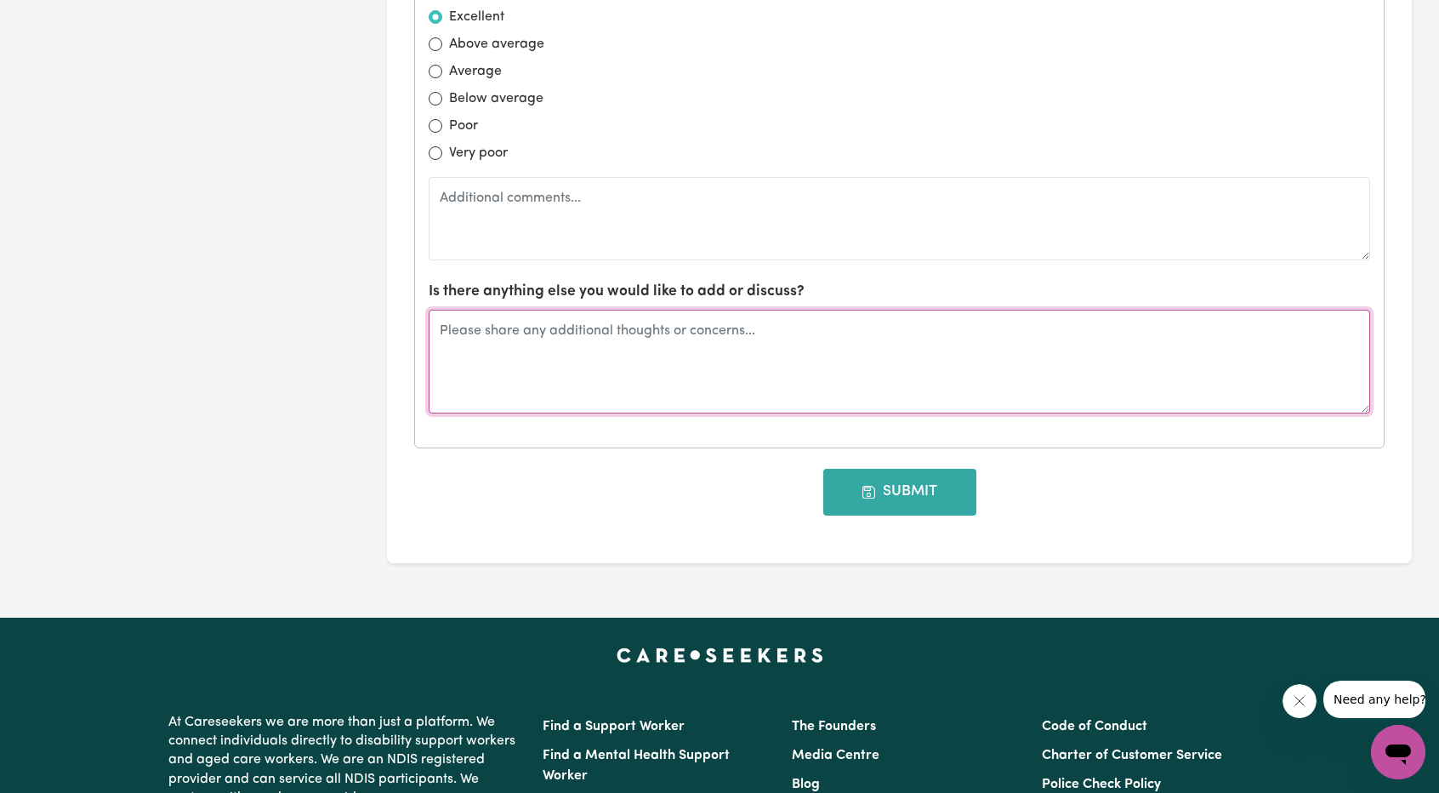
scroll to position [1616, 0]
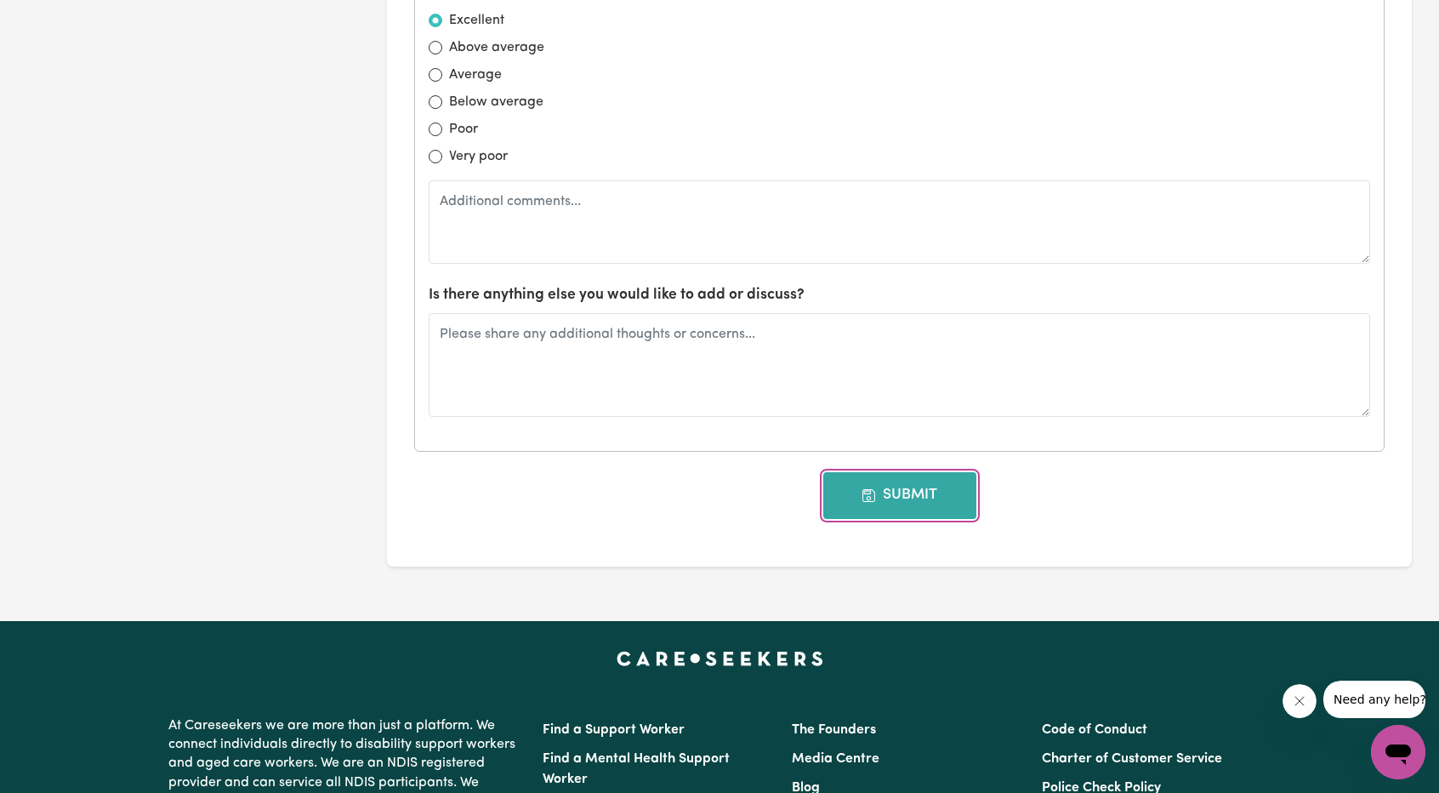
click at [892, 501] on button "Submit" at bounding box center [899, 495] width 153 height 46
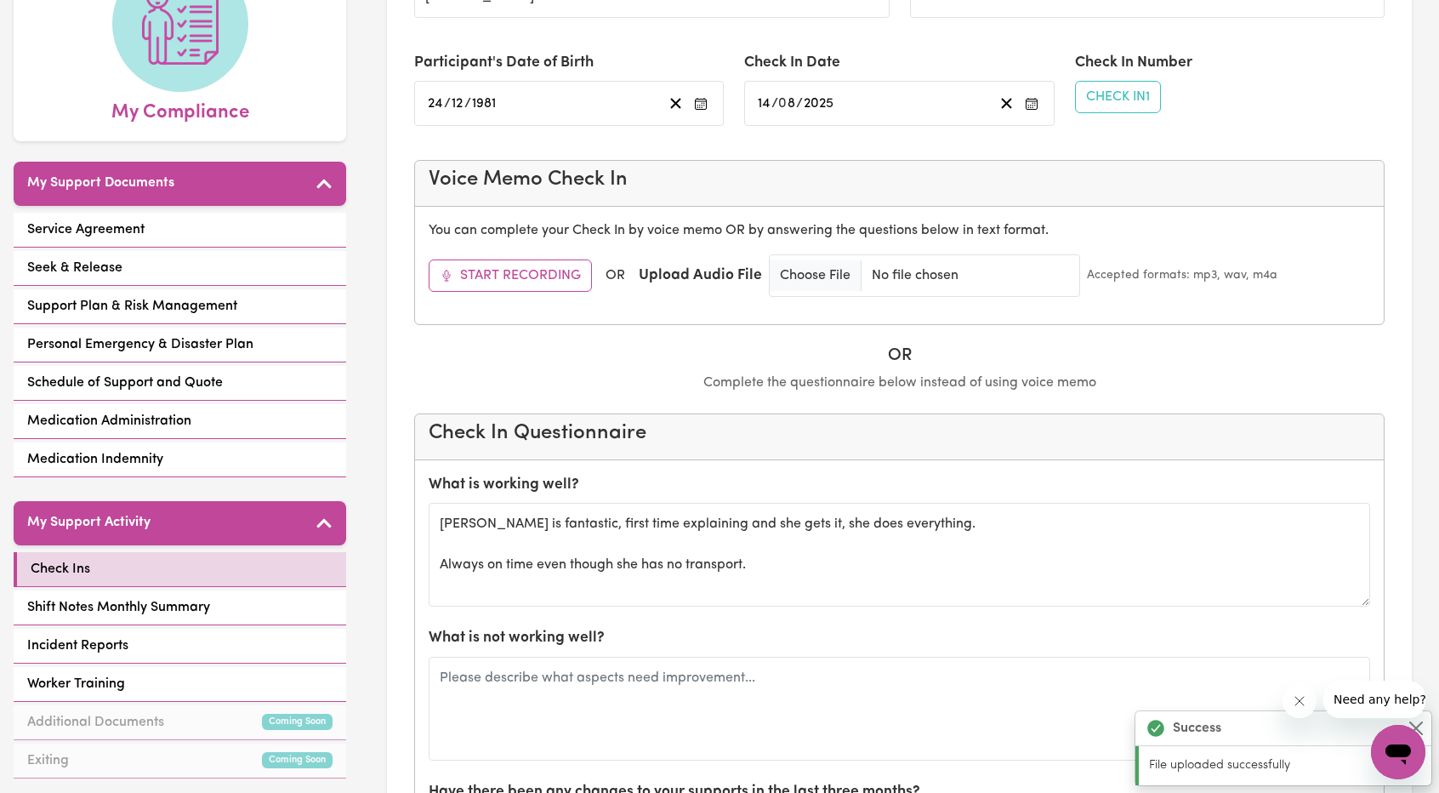
scroll to position [0, 0]
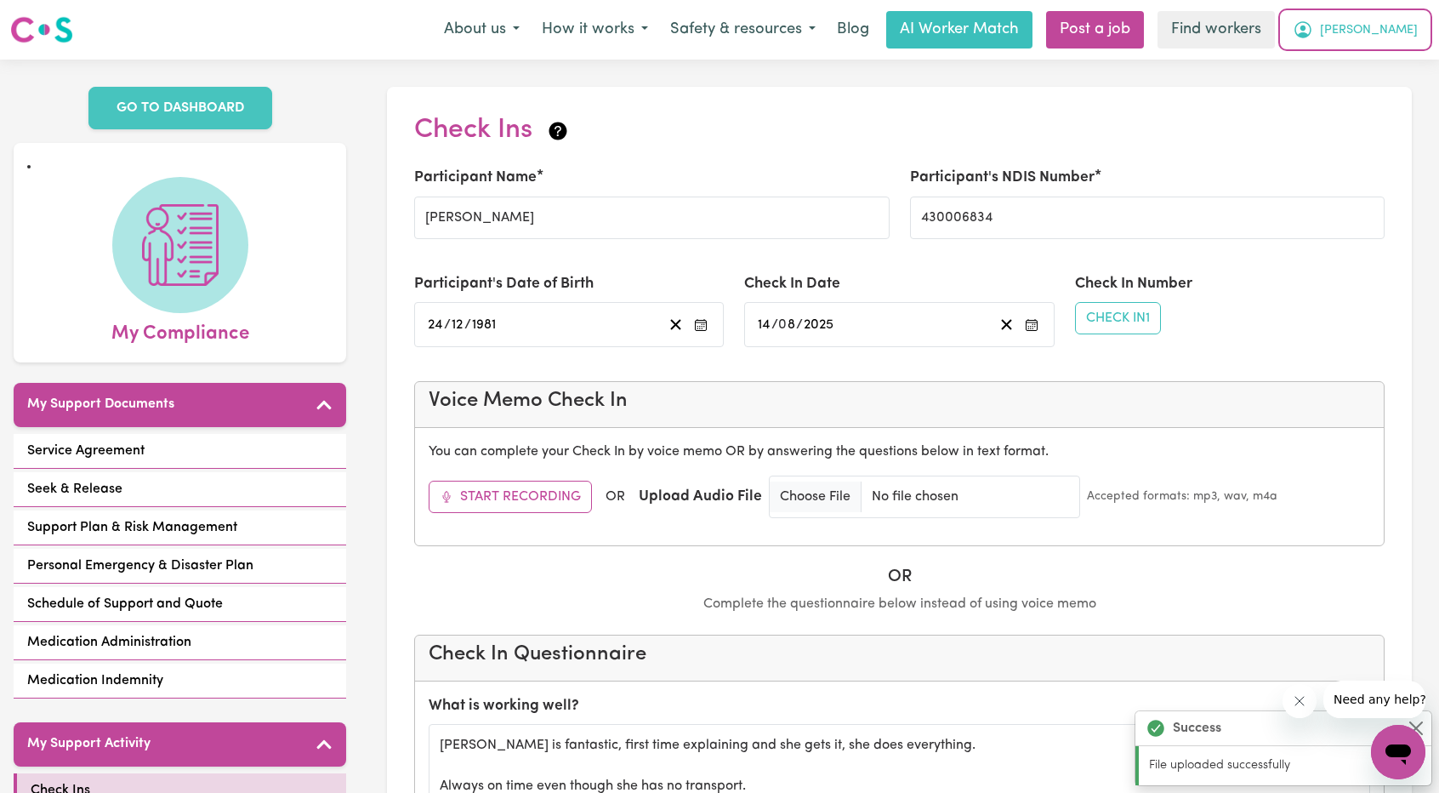
click at [1406, 27] on span "[PERSON_NAME]" at bounding box center [1369, 30] width 98 height 19
click at [1351, 83] on link "Logout" at bounding box center [1361, 98] width 134 height 32
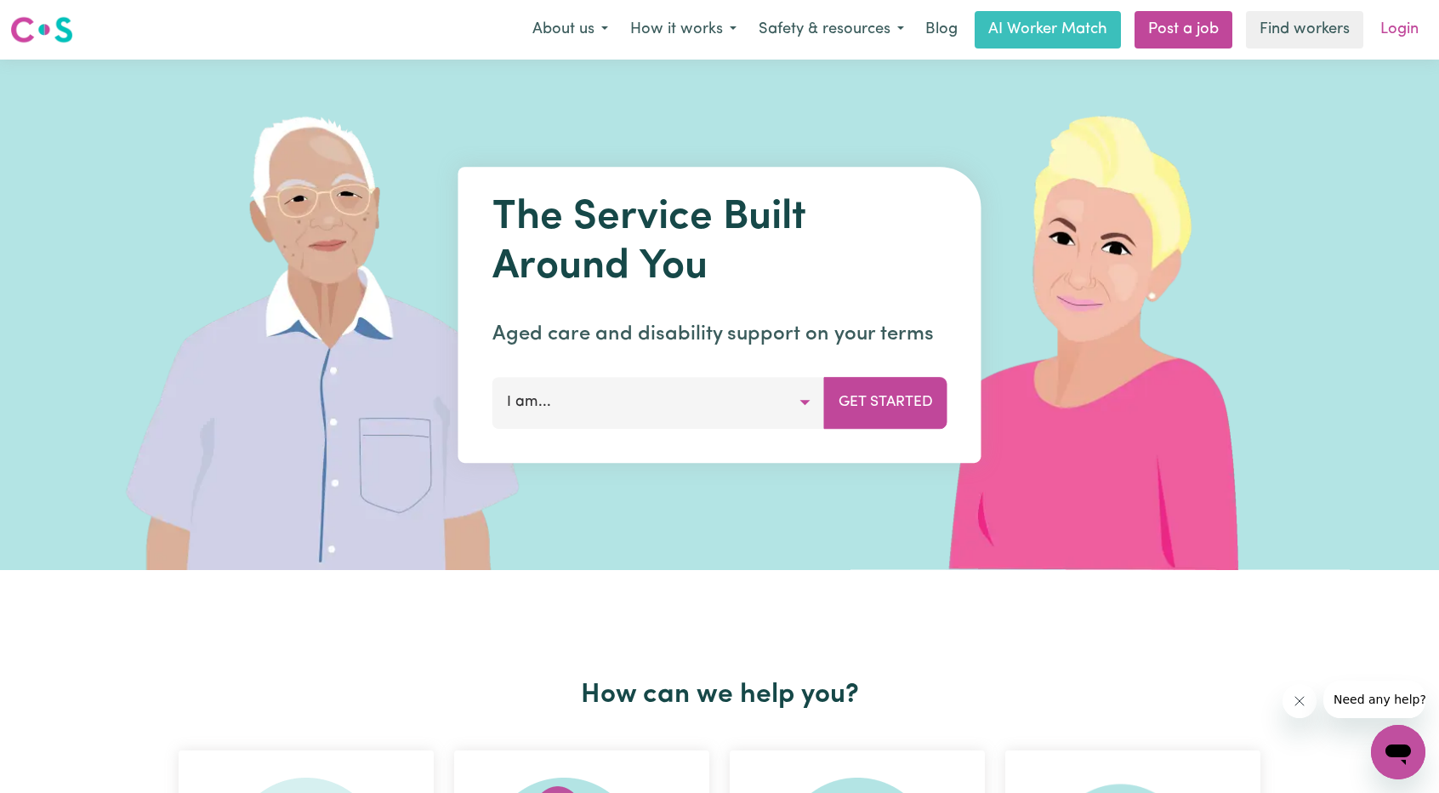
click at [1401, 28] on link "Login" at bounding box center [1399, 29] width 59 height 37
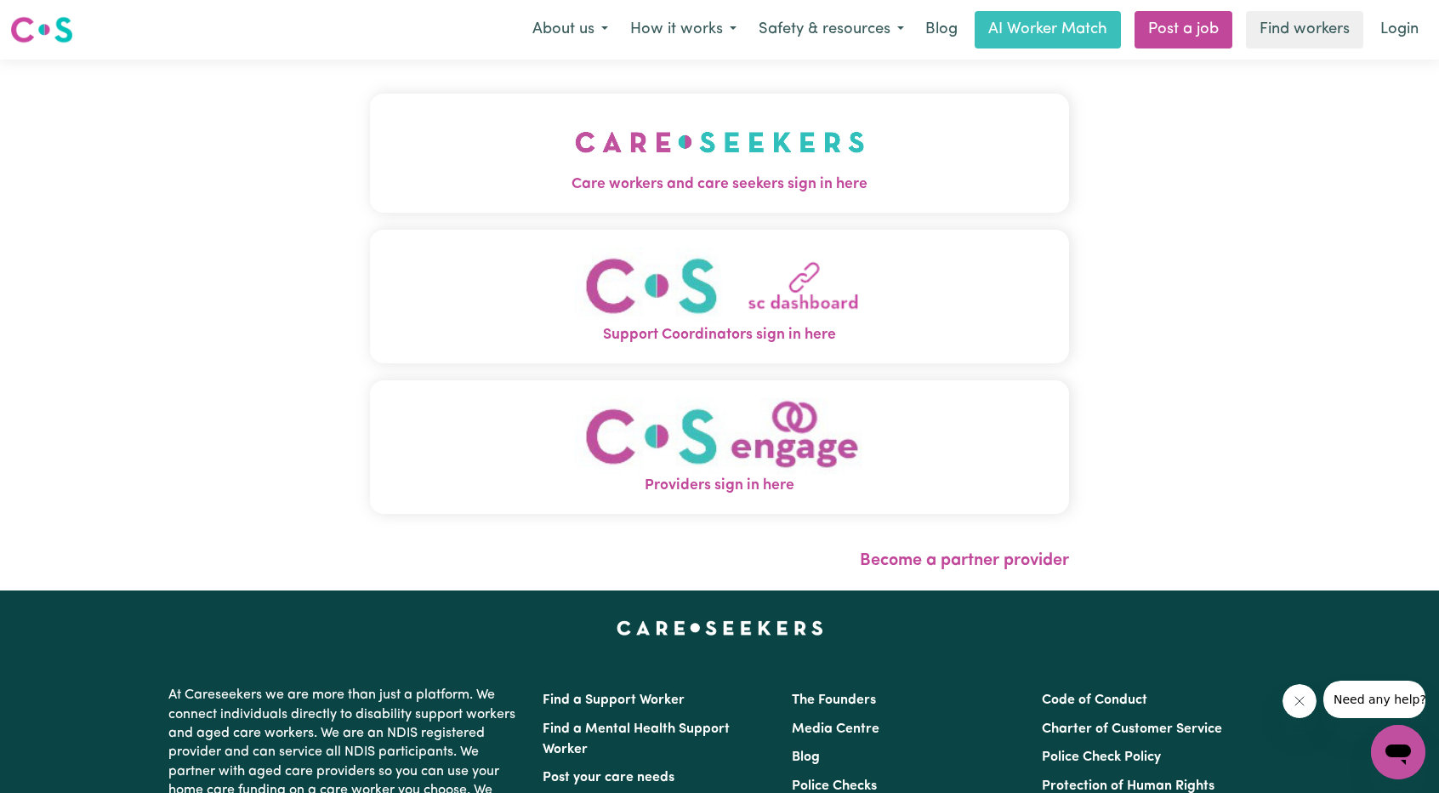
click at [667, 168] on img "Care workers and care seekers sign in here" at bounding box center [720, 142] width 290 height 63
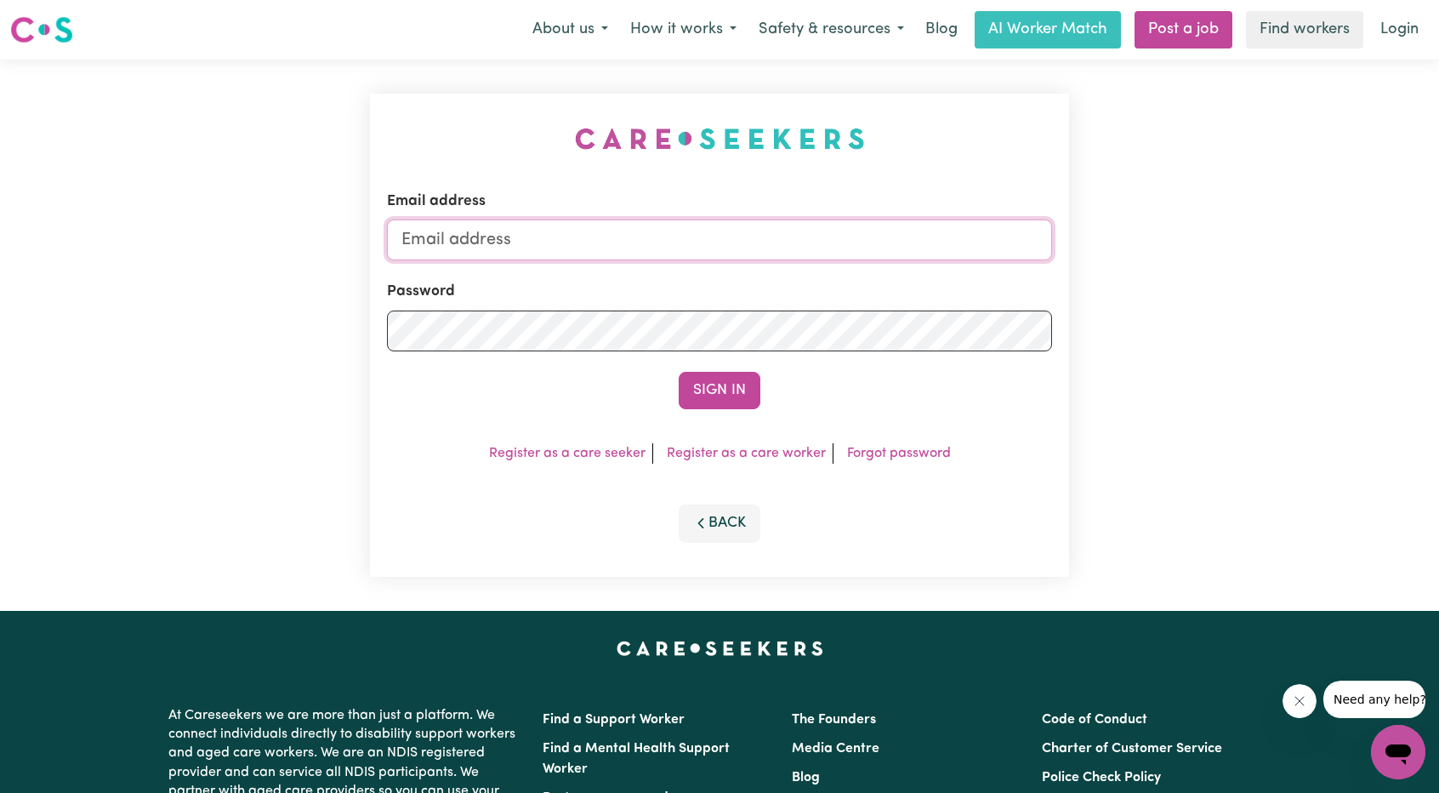
click at [703, 226] on input "Email address" at bounding box center [719, 239] width 665 height 41
drag, startPoint x: 490, startPoint y: 239, endPoint x: 808, endPoint y: 273, distance: 320.0
click at [799, 271] on form "Email address [EMAIL_ADDRESS][PERSON_NAME][DOMAIN_NAME] Password Sign In" at bounding box center [719, 300] width 665 height 219
type input "superuser~[EMAIL_ADDRESS][DOMAIN_NAME]"
click at [694, 364] on form "Email address superuser~[EMAIL_ADDRESS][DOMAIN_NAME] Password Sign In" at bounding box center [719, 300] width 665 height 219
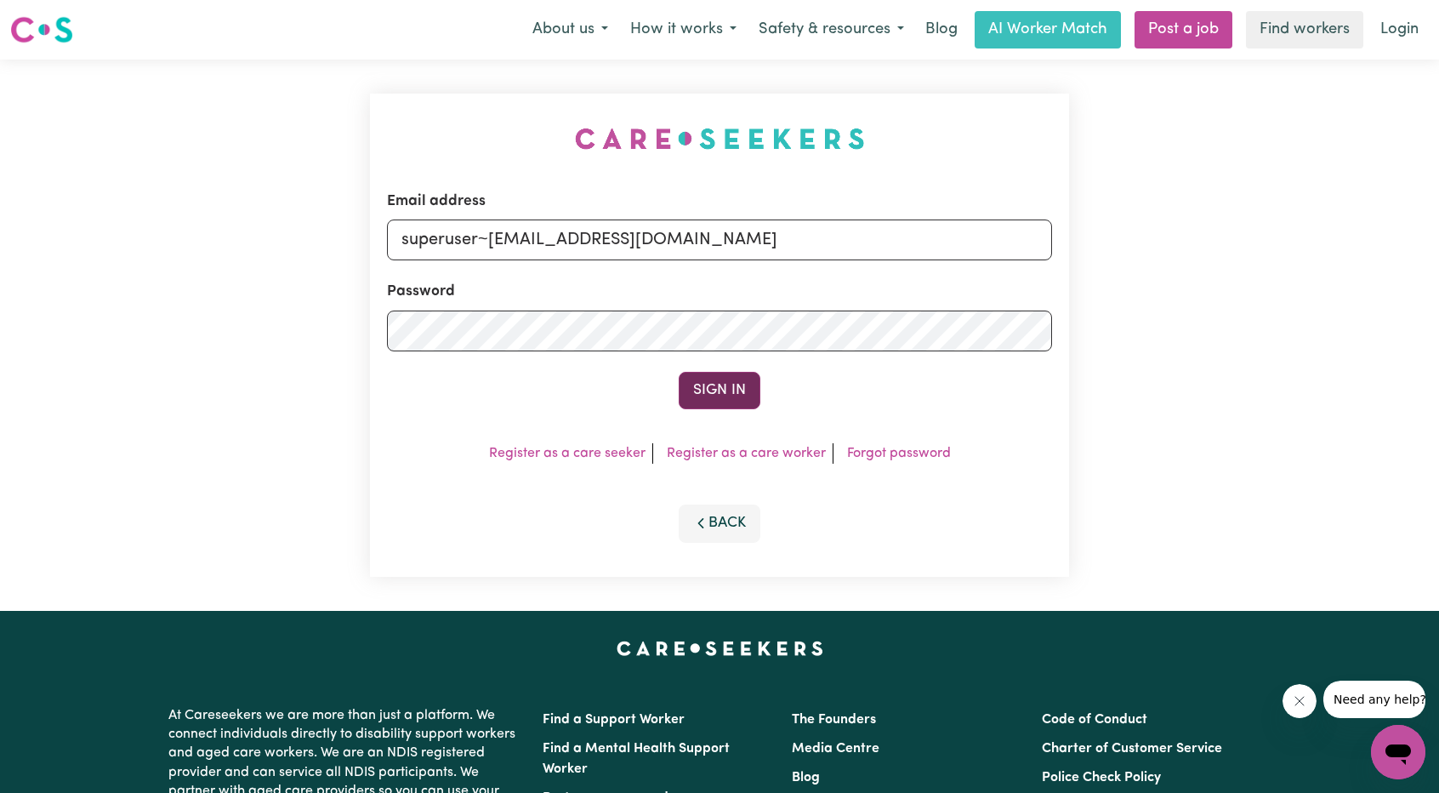
click at [702, 387] on button "Sign In" at bounding box center [720, 390] width 82 height 37
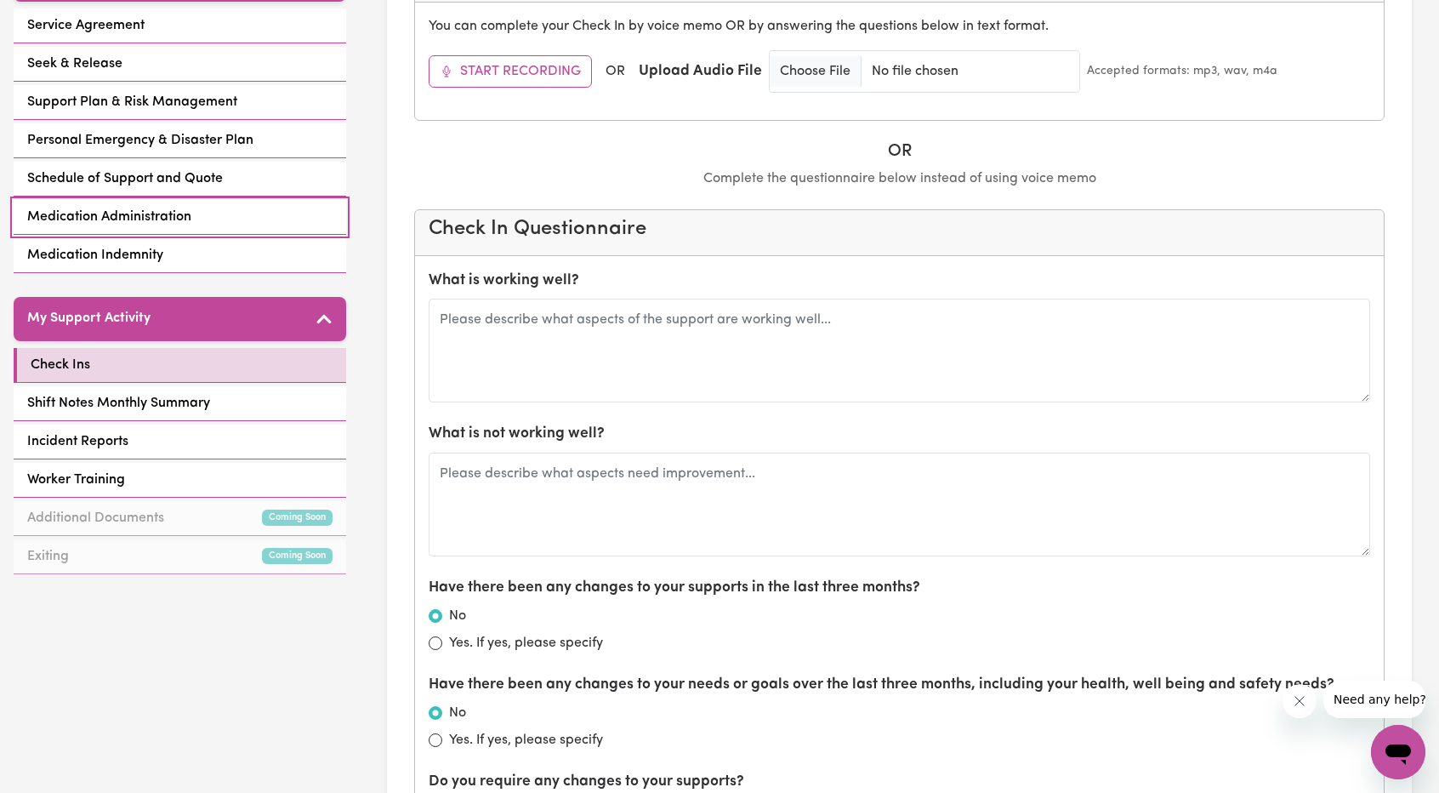
click at [153, 200] on link "Medication Administration" at bounding box center [180, 217] width 333 height 35
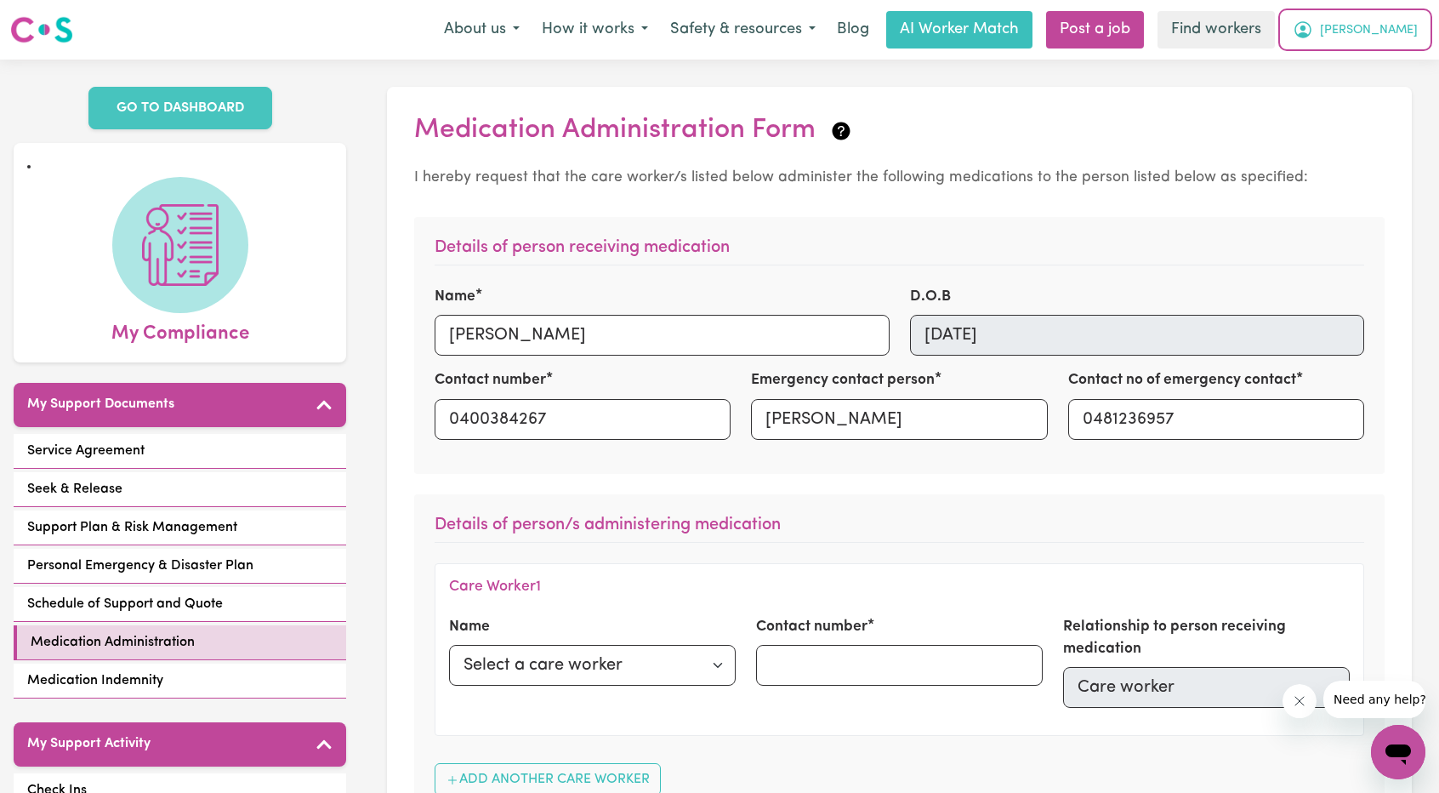
click at [1313, 33] on icon "My Account" at bounding box center [1303, 30] width 20 height 20
click at [1357, 89] on link "Logout" at bounding box center [1361, 98] width 134 height 32
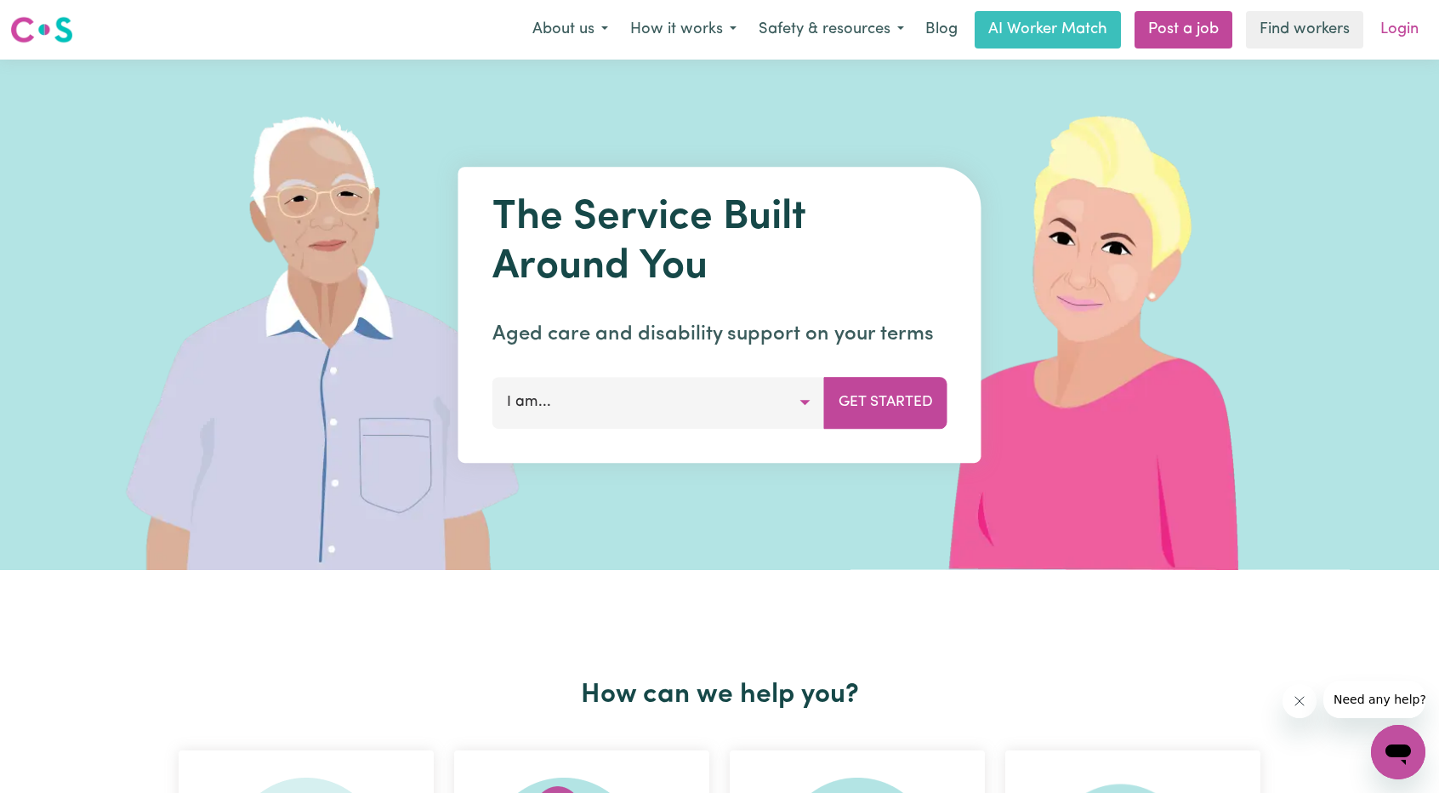
click at [1373, 45] on link "Login" at bounding box center [1399, 29] width 59 height 37
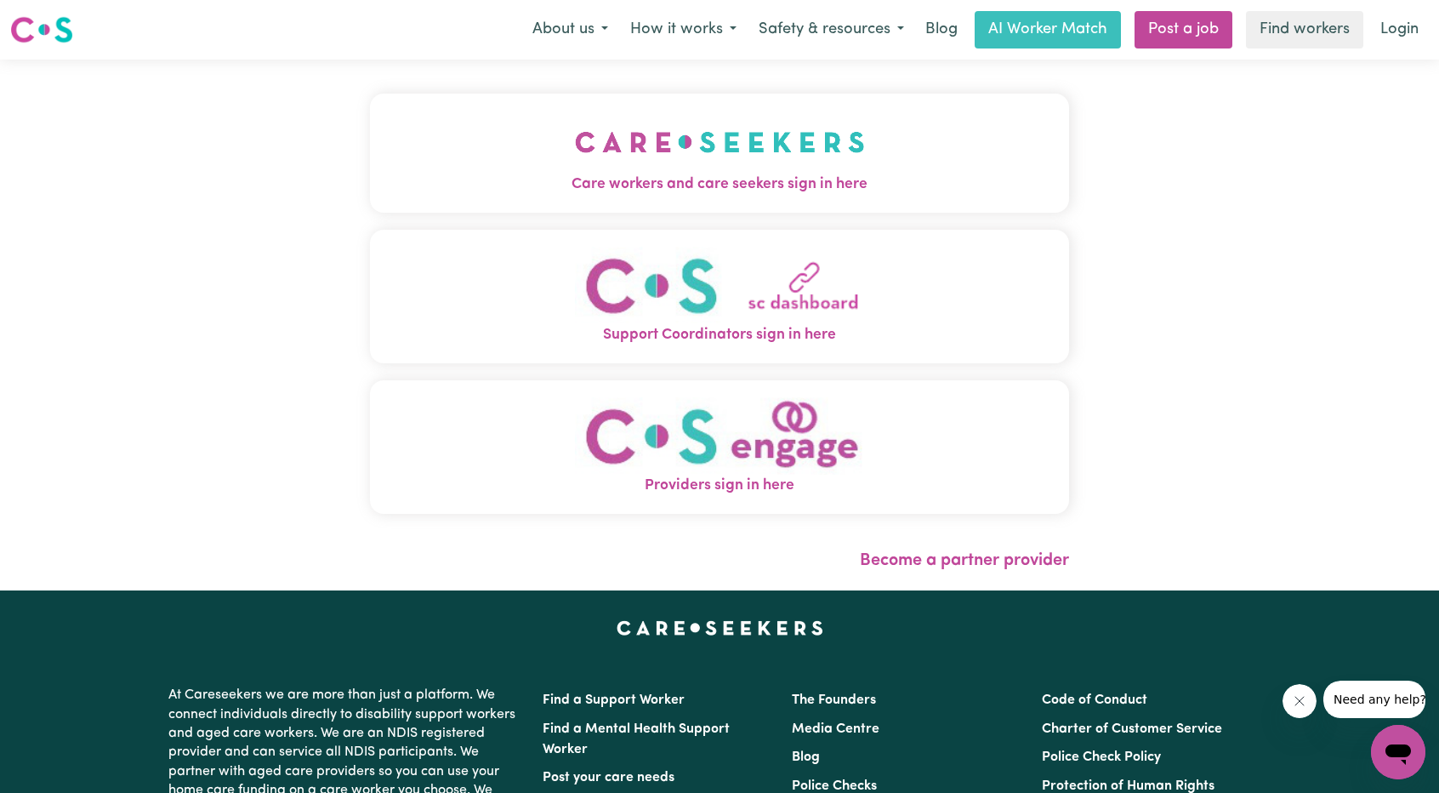
click at [745, 178] on span "Care workers and care seekers sign in here" at bounding box center [719, 185] width 699 height 22
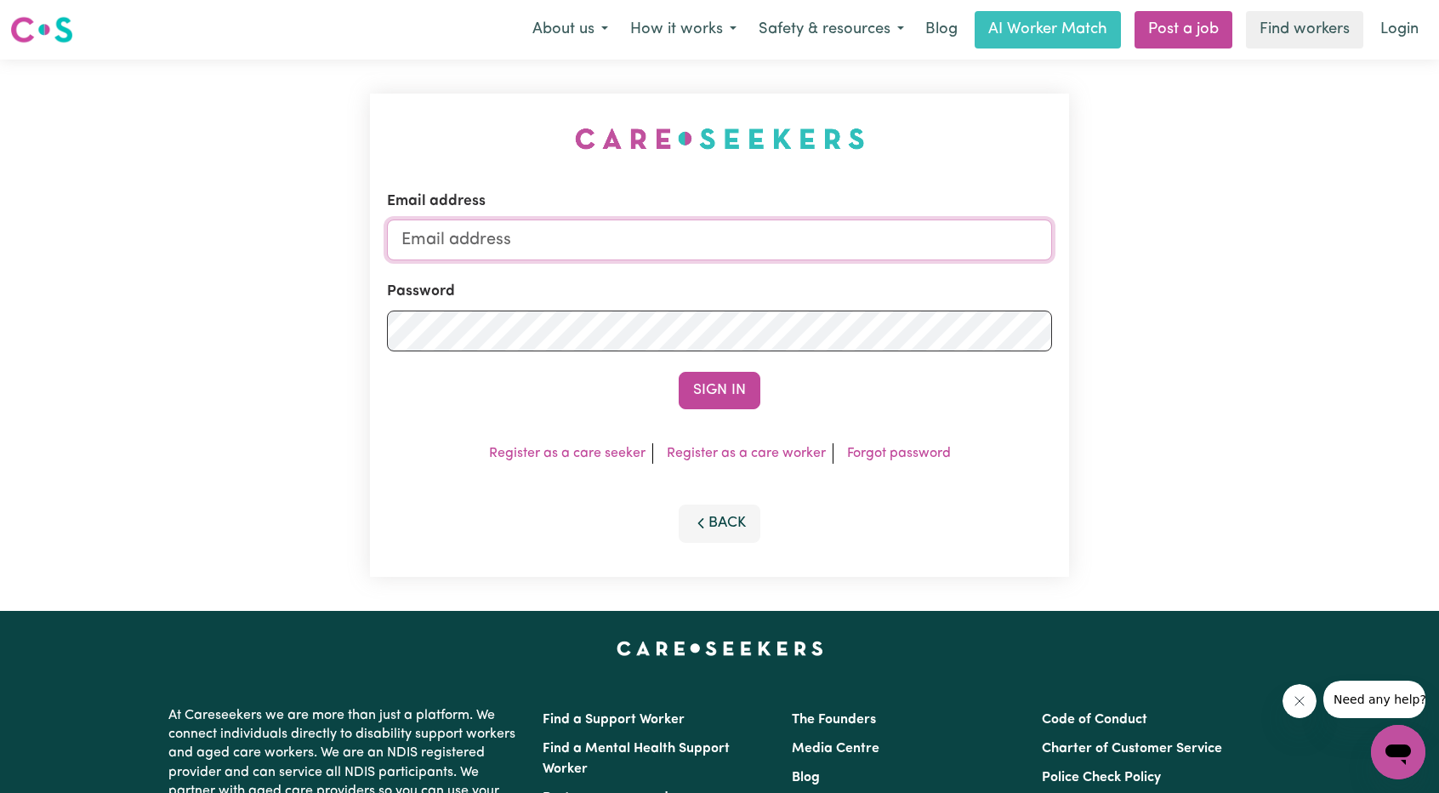
click at [800, 249] on input "Email address" at bounding box center [719, 239] width 665 height 41
drag, startPoint x: 488, startPoint y: 241, endPoint x: 840, endPoint y: 273, distance: 353.7
click at [840, 273] on form "Email address [EMAIL_ADDRESS][PERSON_NAME][DOMAIN_NAME] Password Sign In" at bounding box center [719, 300] width 665 height 219
type input "superuser~valariewardrope16@gmail.com"
click at [729, 393] on button "Sign In" at bounding box center [720, 390] width 82 height 37
